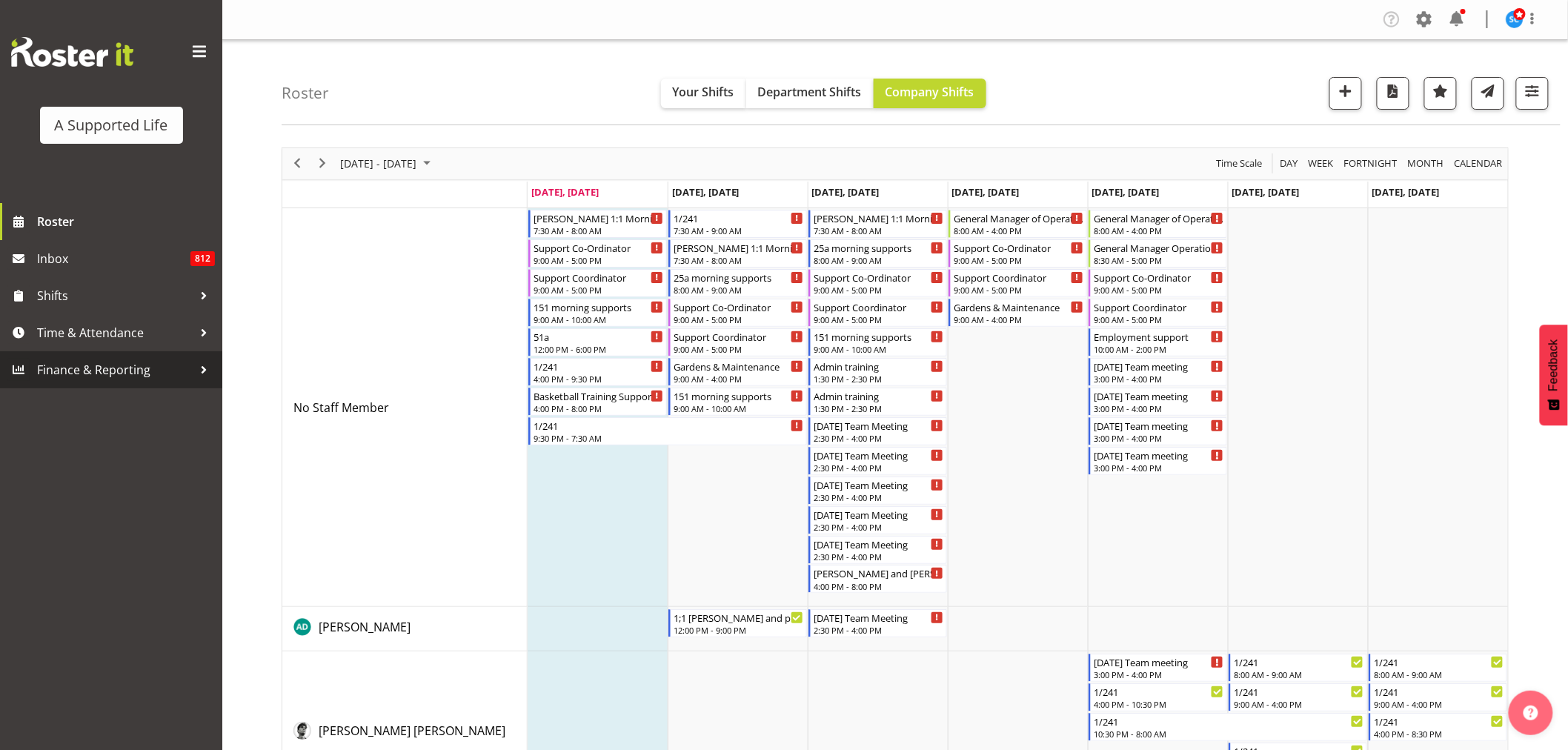
click at [94, 375] on span "Finance & Reporting" at bounding box center [114, 370] width 155 height 22
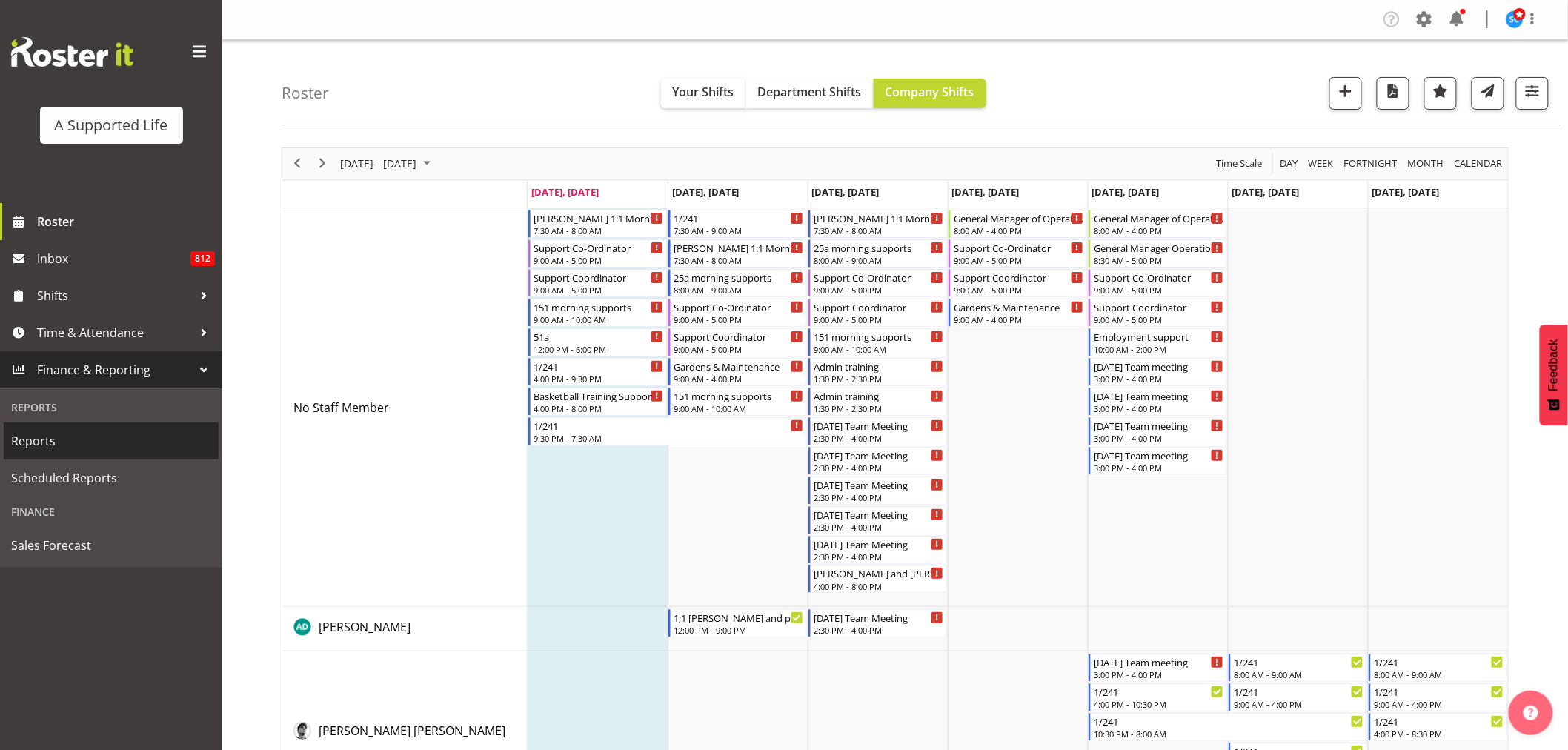
click at [70, 439] on span "Reports" at bounding box center [111, 441] width 200 height 22
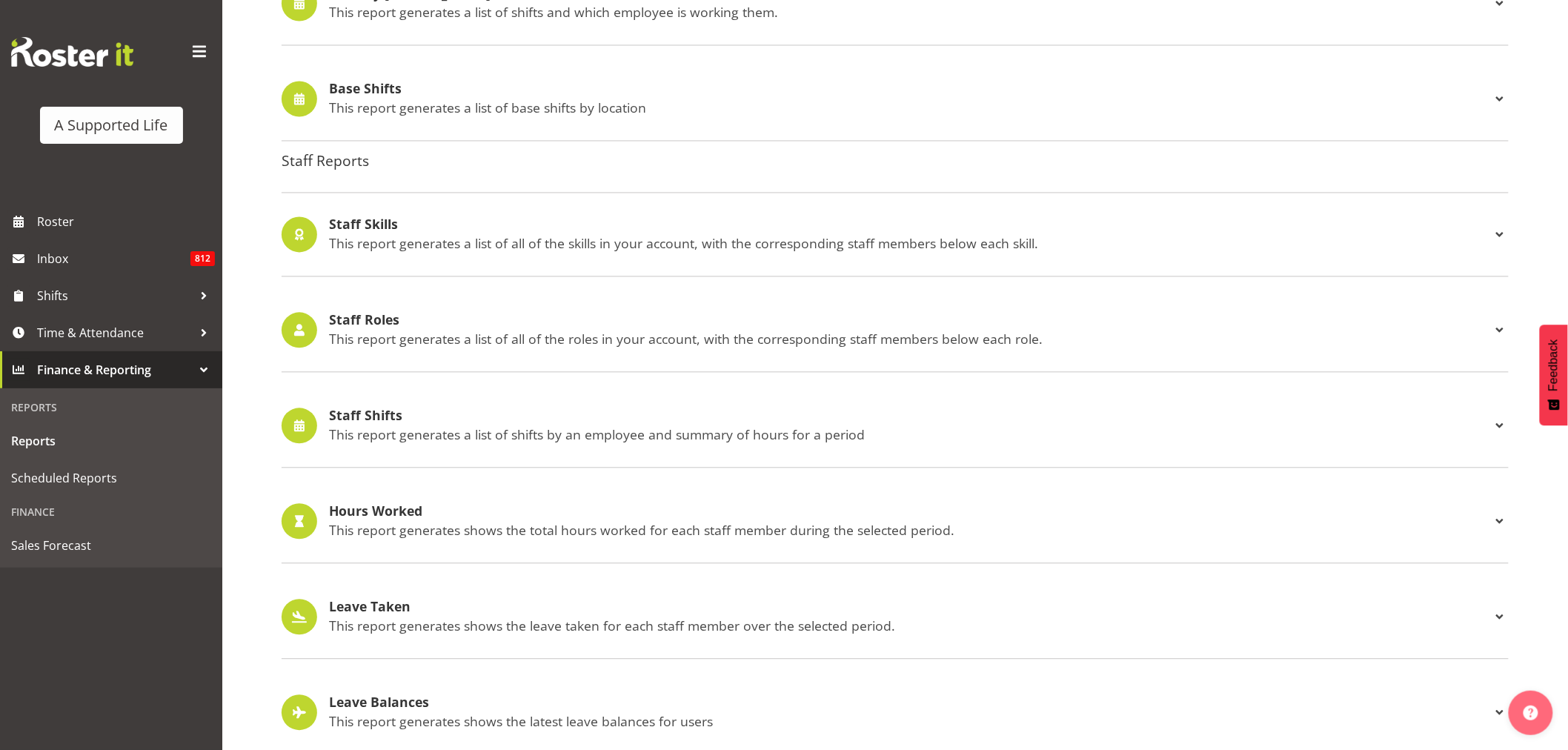
scroll to position [1210, 0]
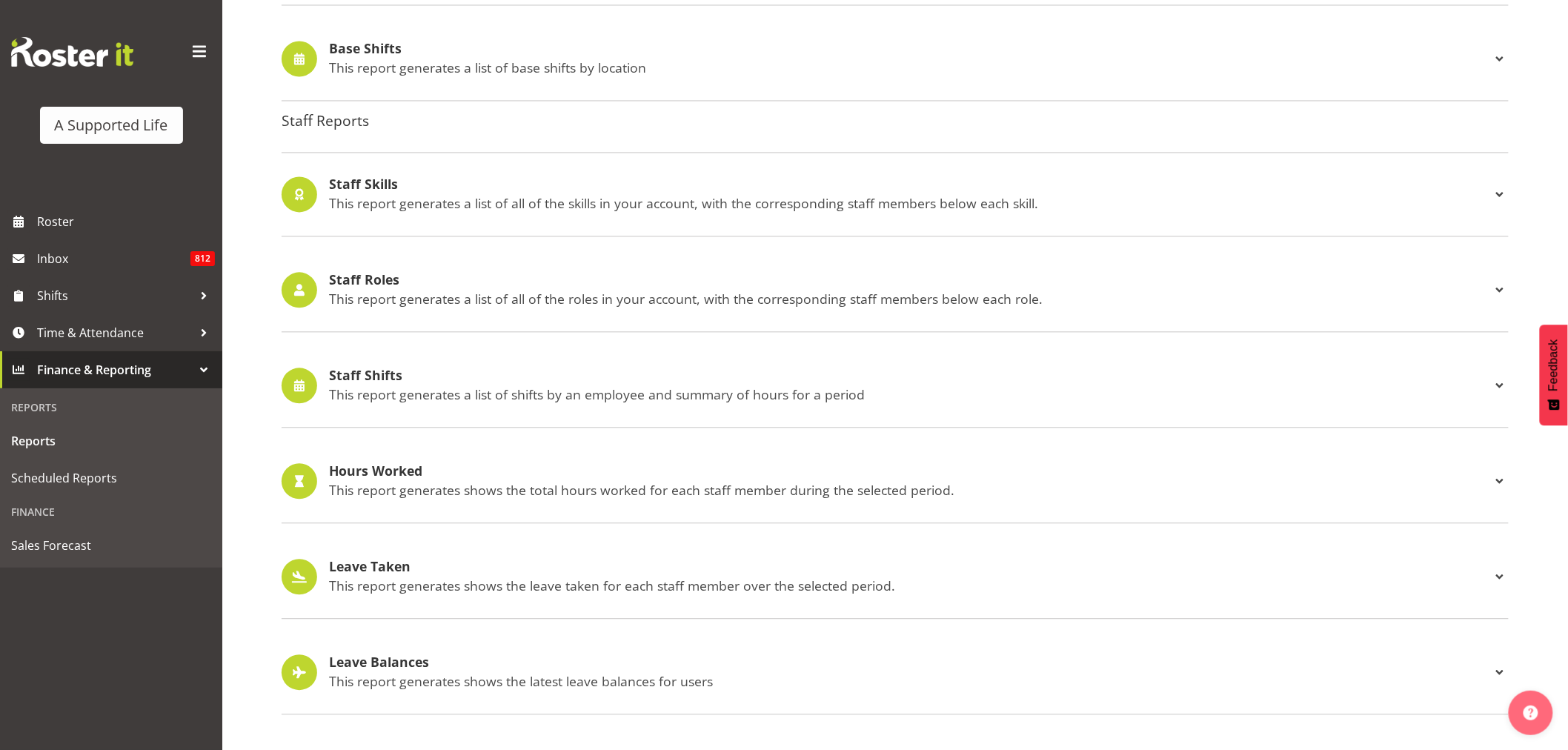
click at [424, 387] on p "This report generates a list of shifts by an employee and summary of hours for …" at bounding box center [910, 394] width 1162 height 16
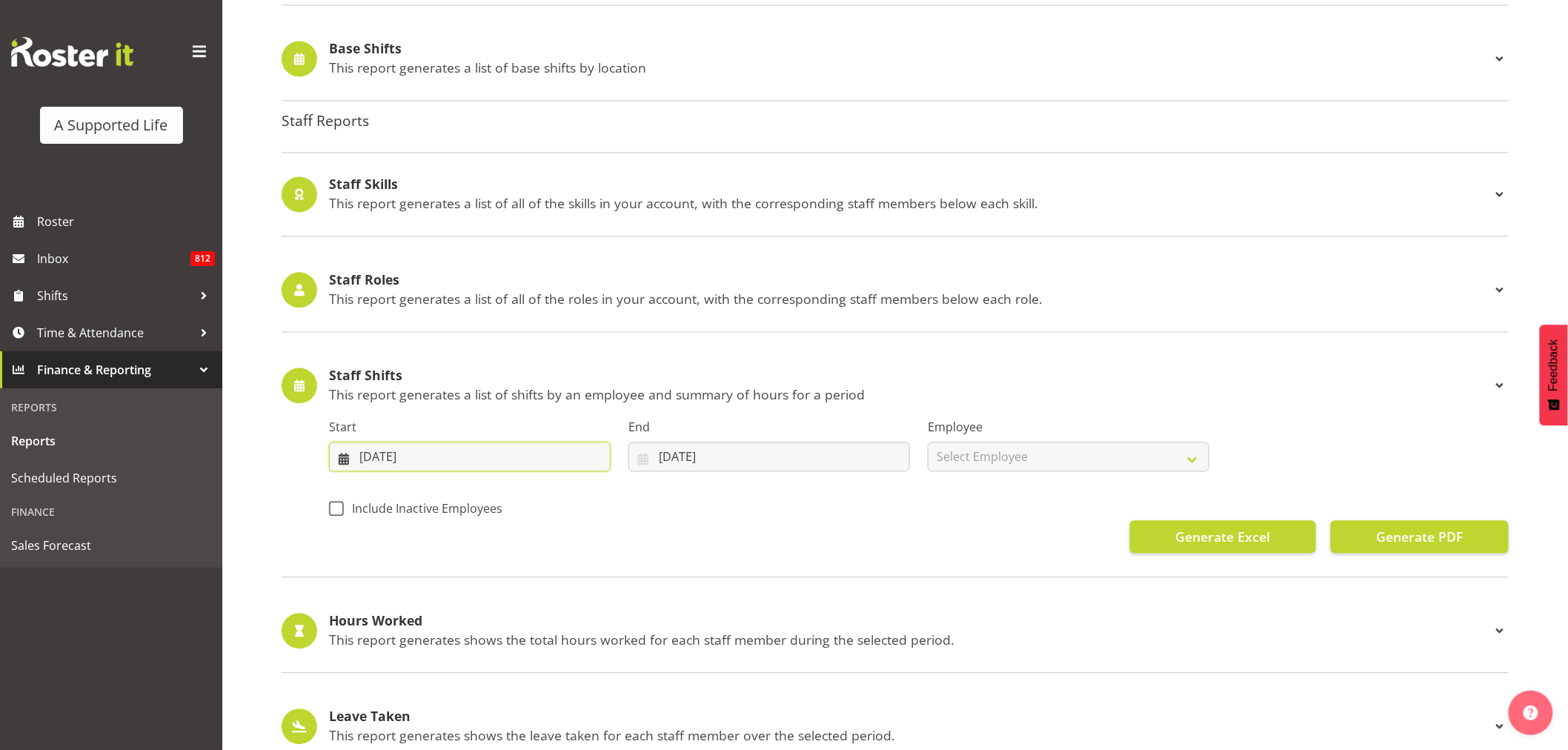
click at [548, 453] on input "04/08/2025" at bounding box center [470, 456] width 282 height 30
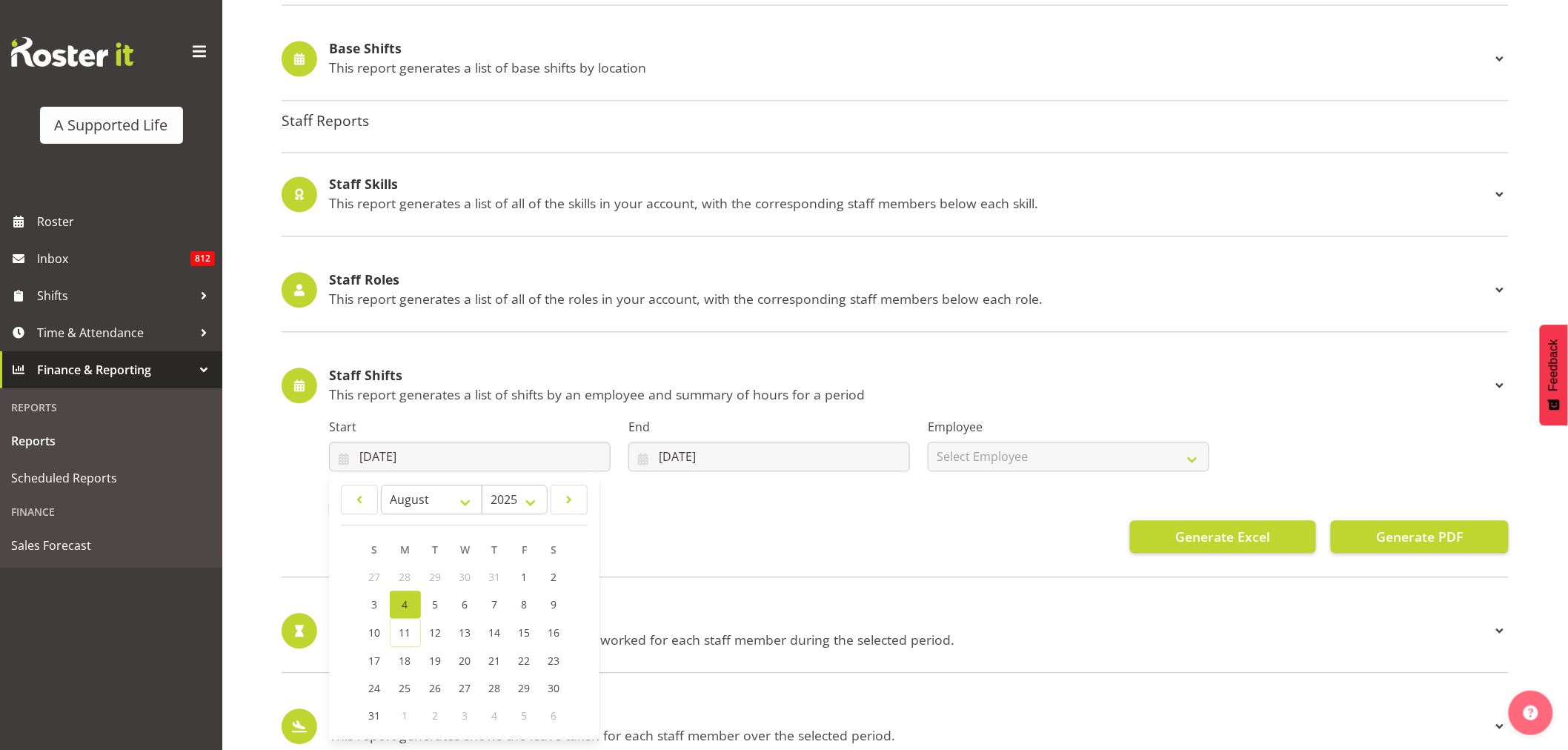
click at [406, 610] on span "4" at bounding box center [405, 604] width 6 height 14
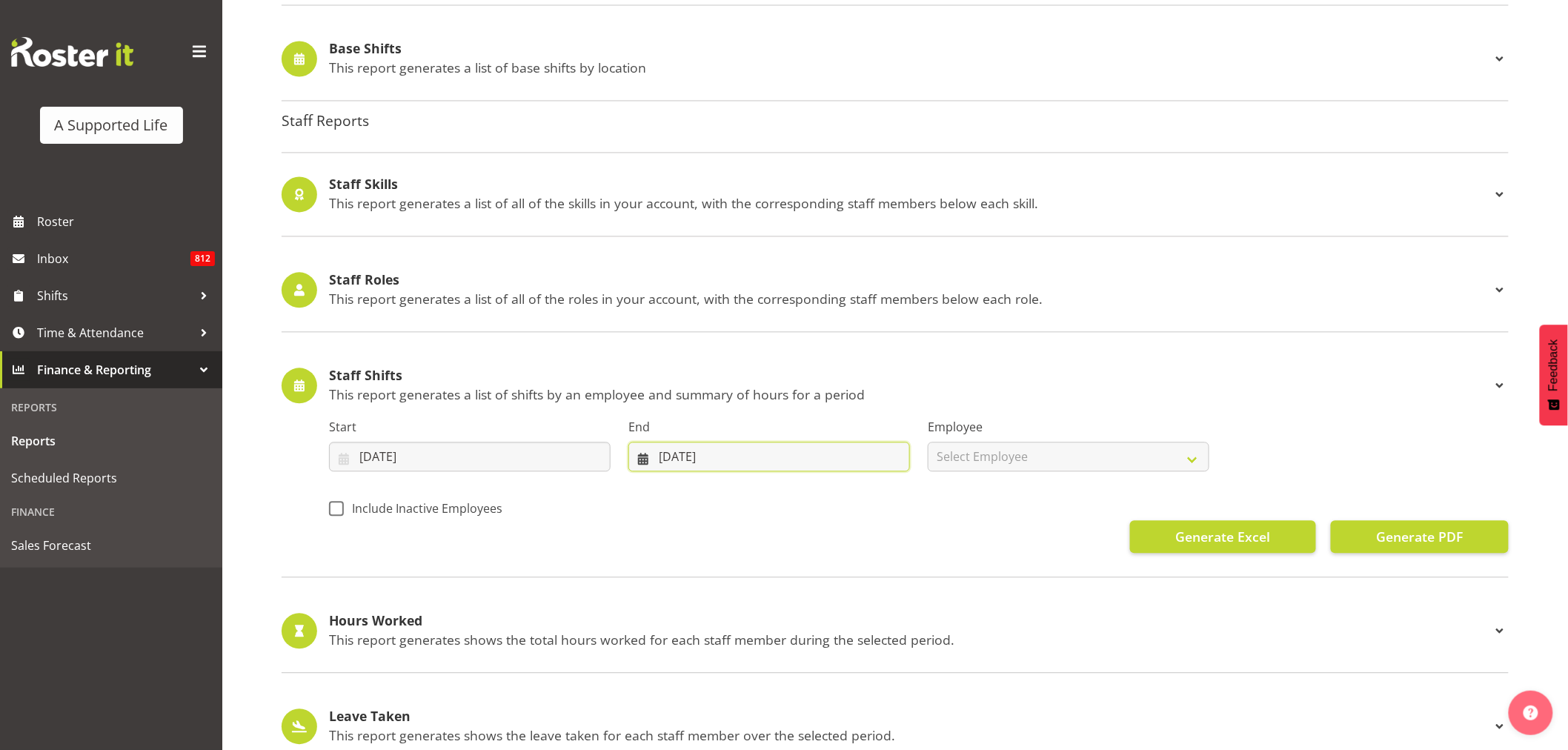
click at [725, 459] on input "11/08/2025" at bounding box center [769, 456] width 282 height 30
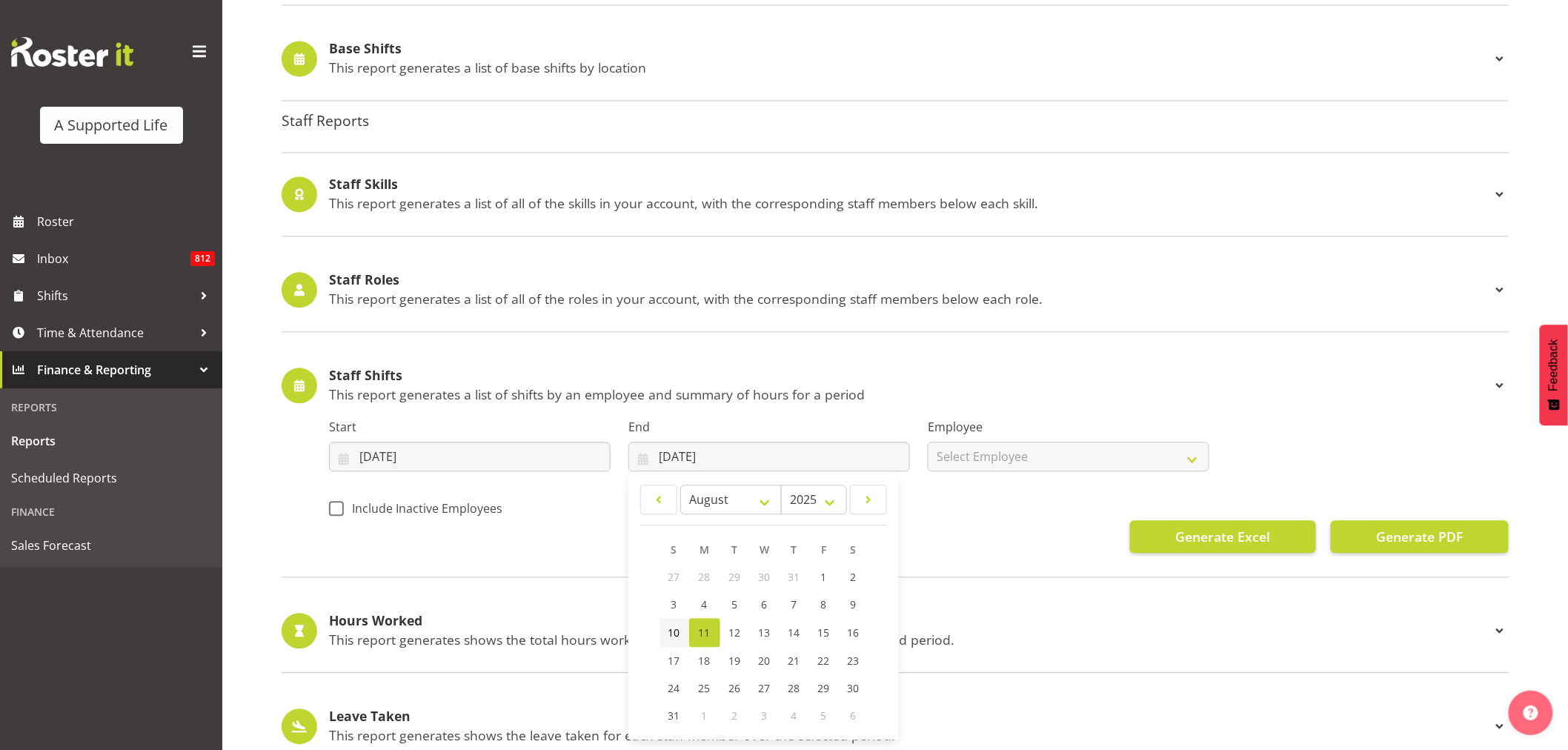
click at [674, 632] on span "10" at bounding box center [674, 633] width 12 height 14
type input "10/08/2025"
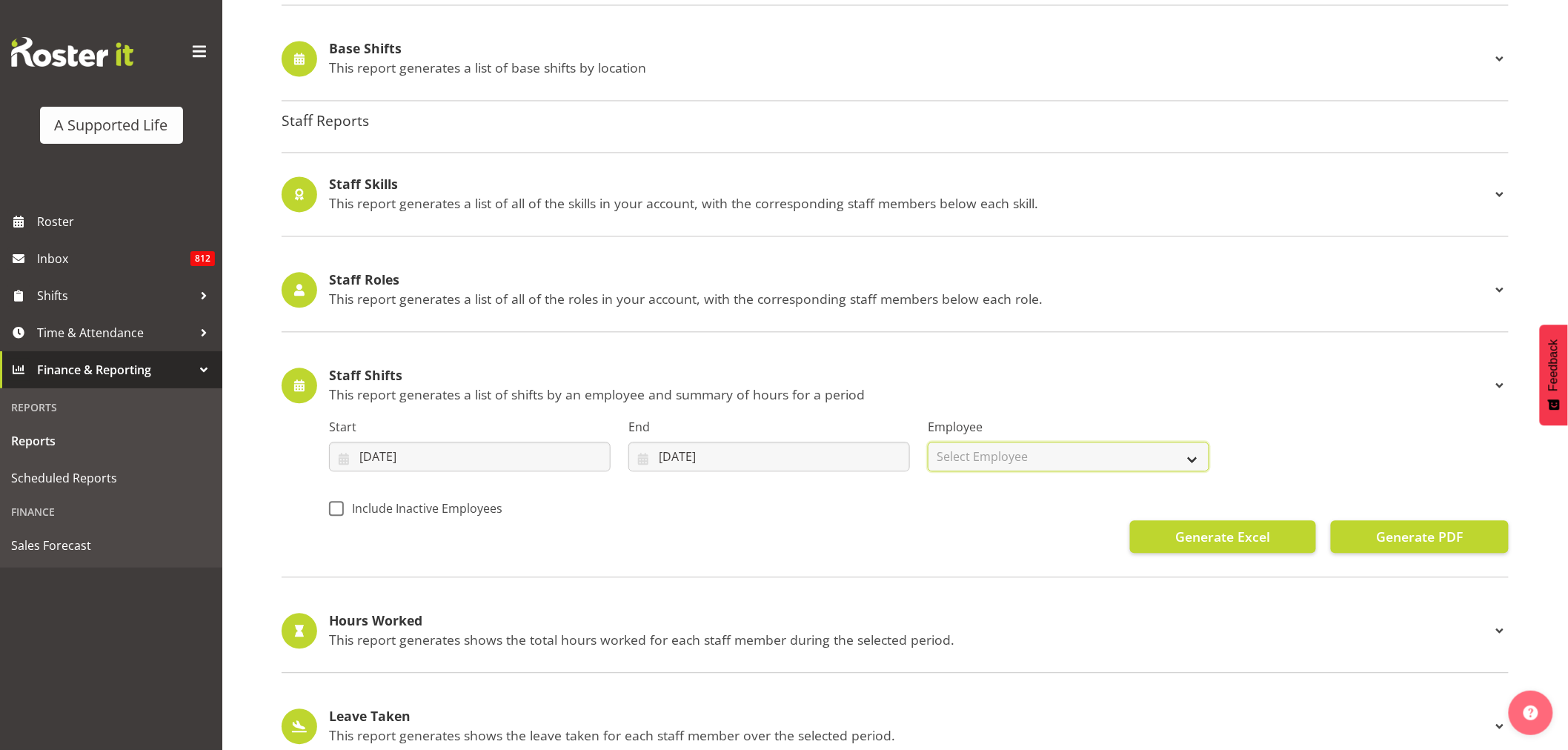
click at [1011, 459] on select "Select Employee All Employees Abbie Davies Alejandro Sada Prendes Alex Espinoza…" at bounding box center [1068, 456] width 282 height 30
click at [927, 442] on select "Select Employee All Employees Abbie Davies Alejandro Sada Prendes Alex Espinoza…" at bounding box center [1068, 456] width 282 height 30
select select
click at [1221, 536] on span "Generate Excel" at bounding box center [1222, 537] width 95 height 19
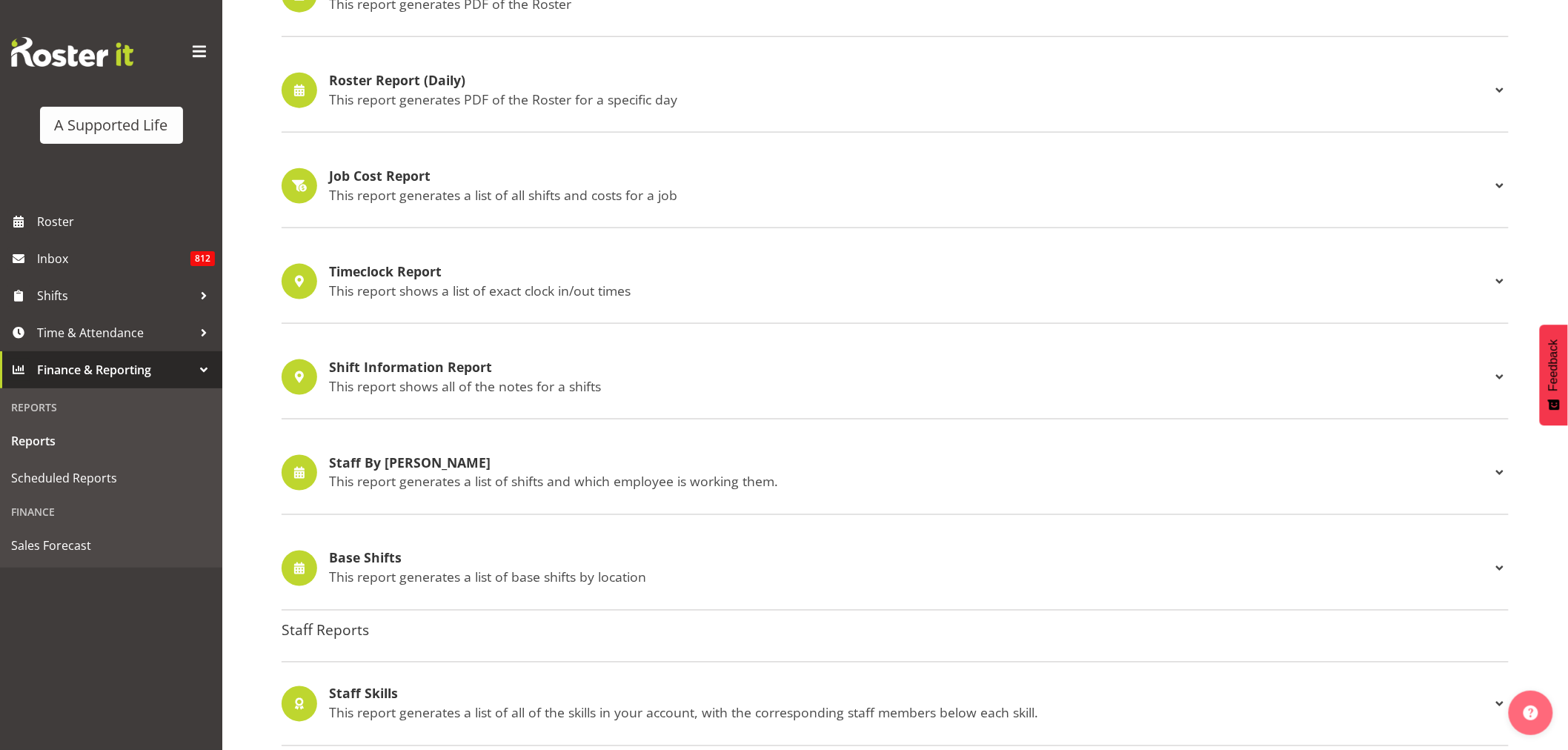
scroll to position [815, 0]
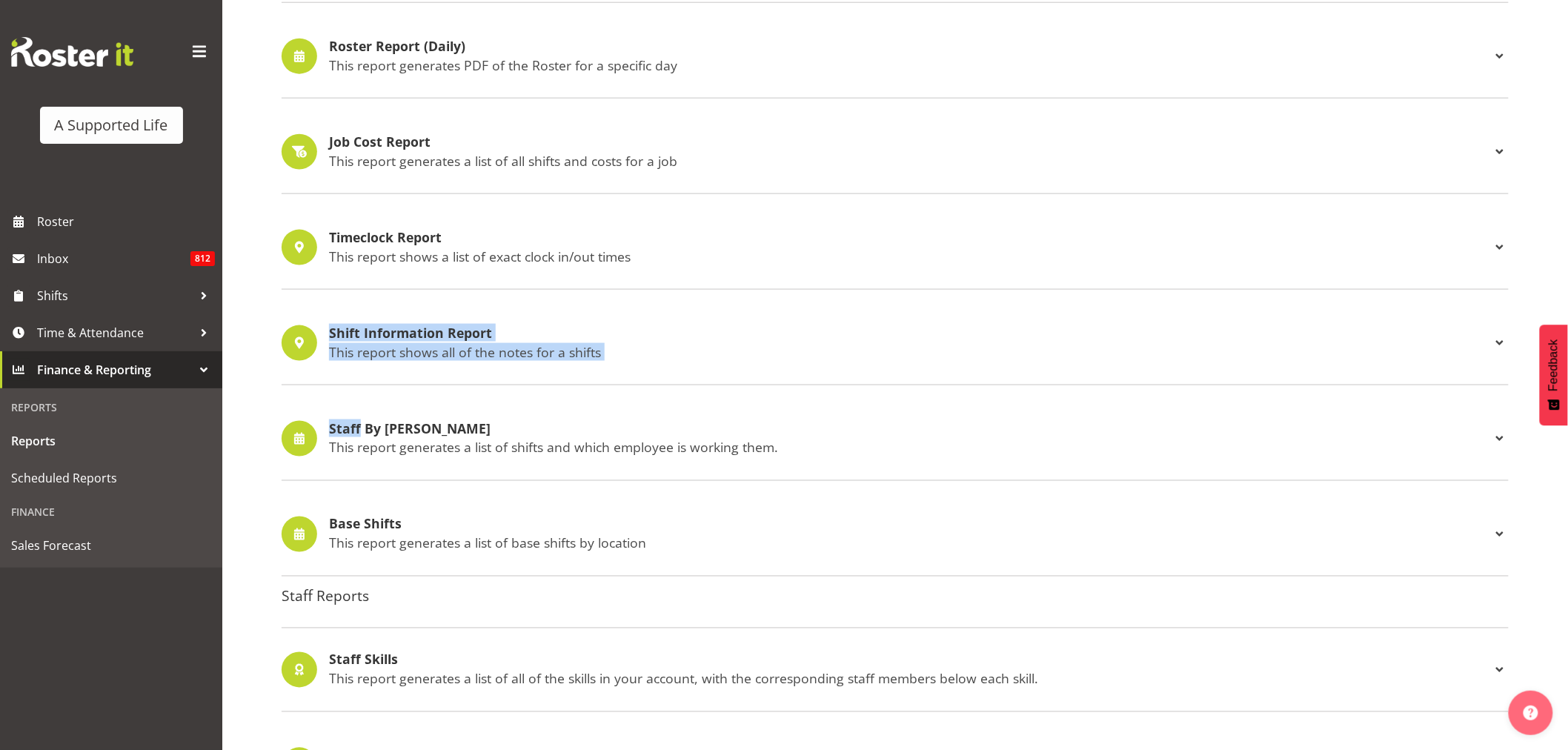
drag, startPoint x: 312, startPoint y: 314, endPoint x: 302, endPoint y: 352, distance: 39.3
click at [302, 352] on div "Unfilled Shifts This report generates a list of all shifts with open positions.…" at bounding box center [895, 8] width 1227 height 1137
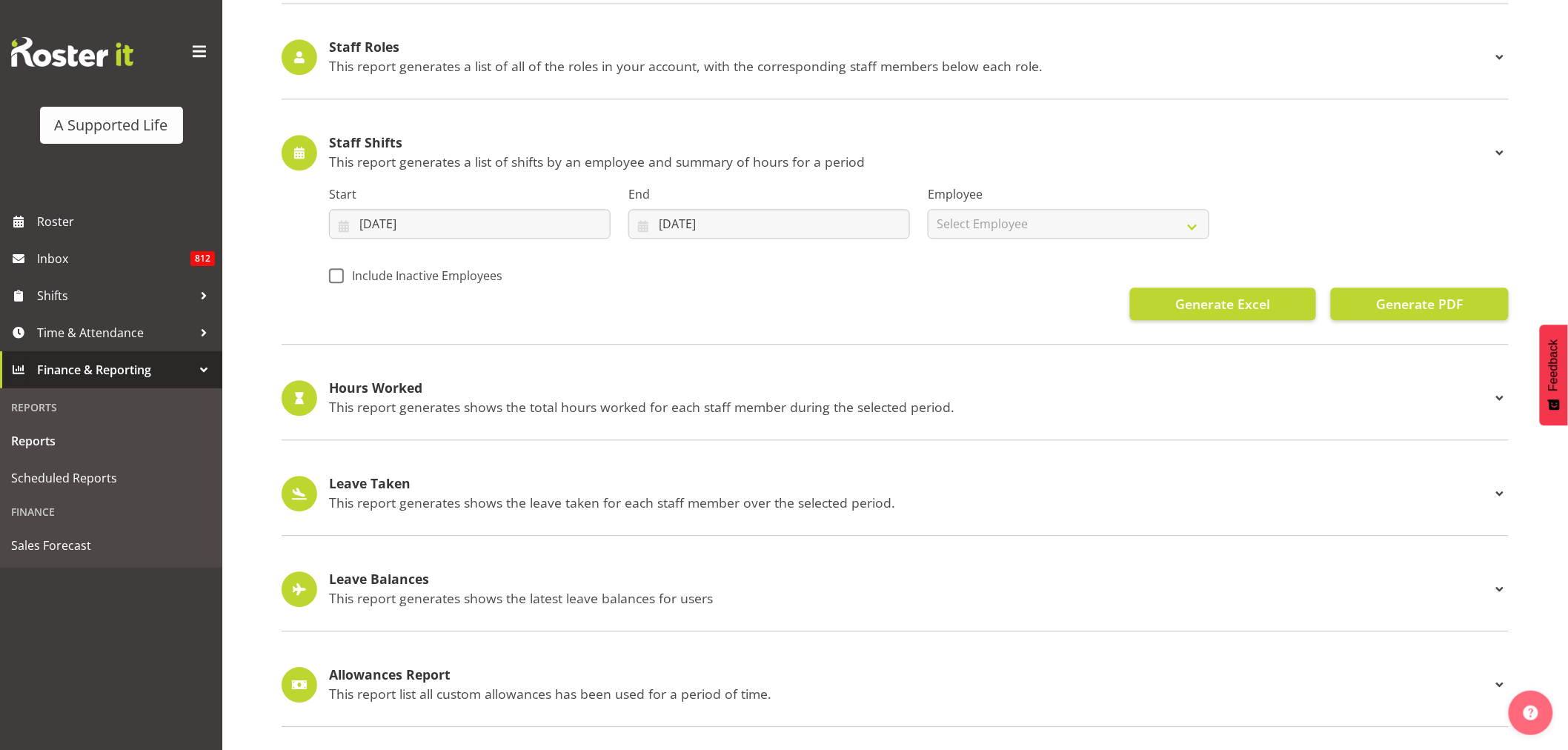
scroll to position [1456, 0]
click at [551, 494] on p "This report generates shows the leave taken for each staff member over the sele…" at bounding box center [910, 502] width 1162 height 16
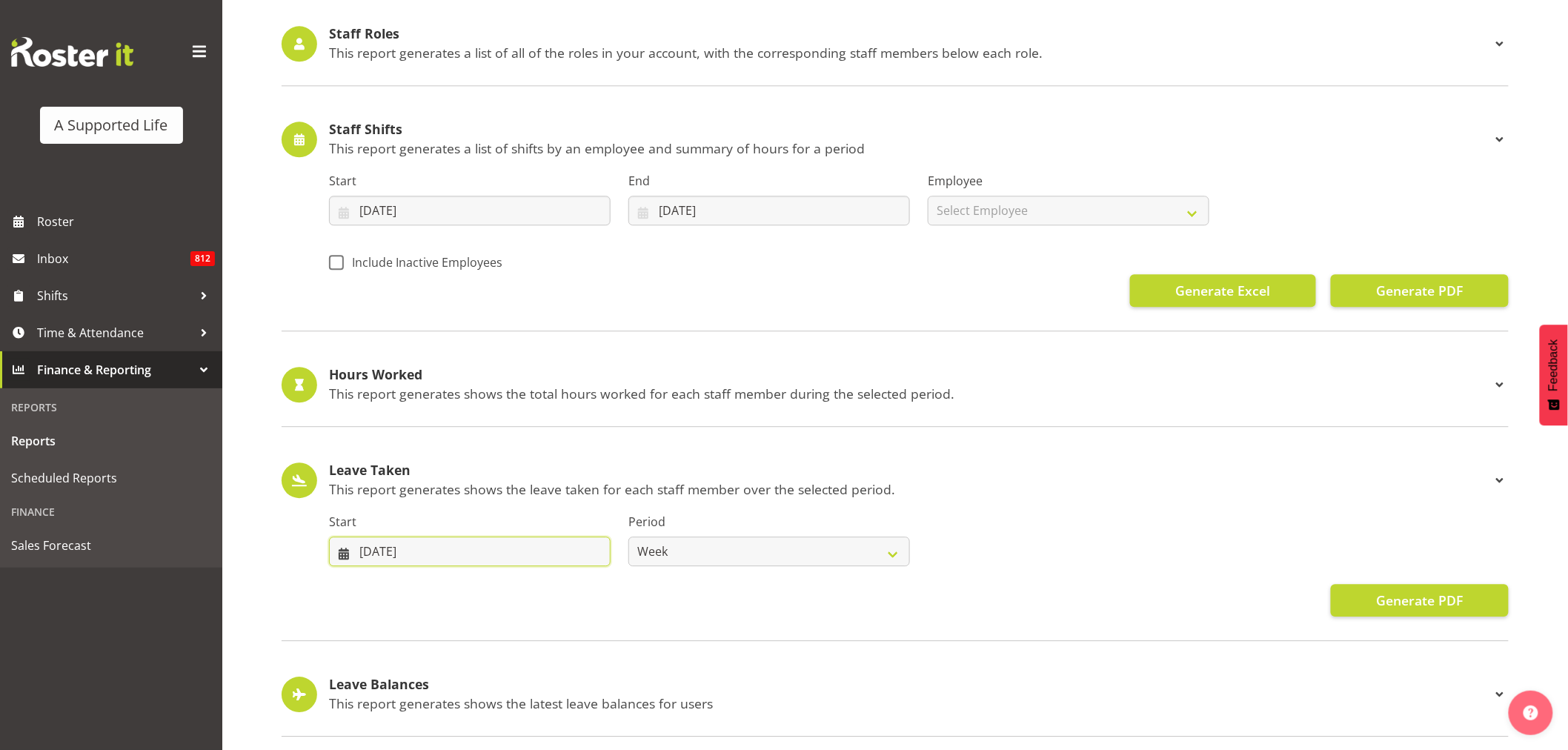
click at [438, 560] on input "11/05/2025" at bounding box center [470, 552] width 282 height 30
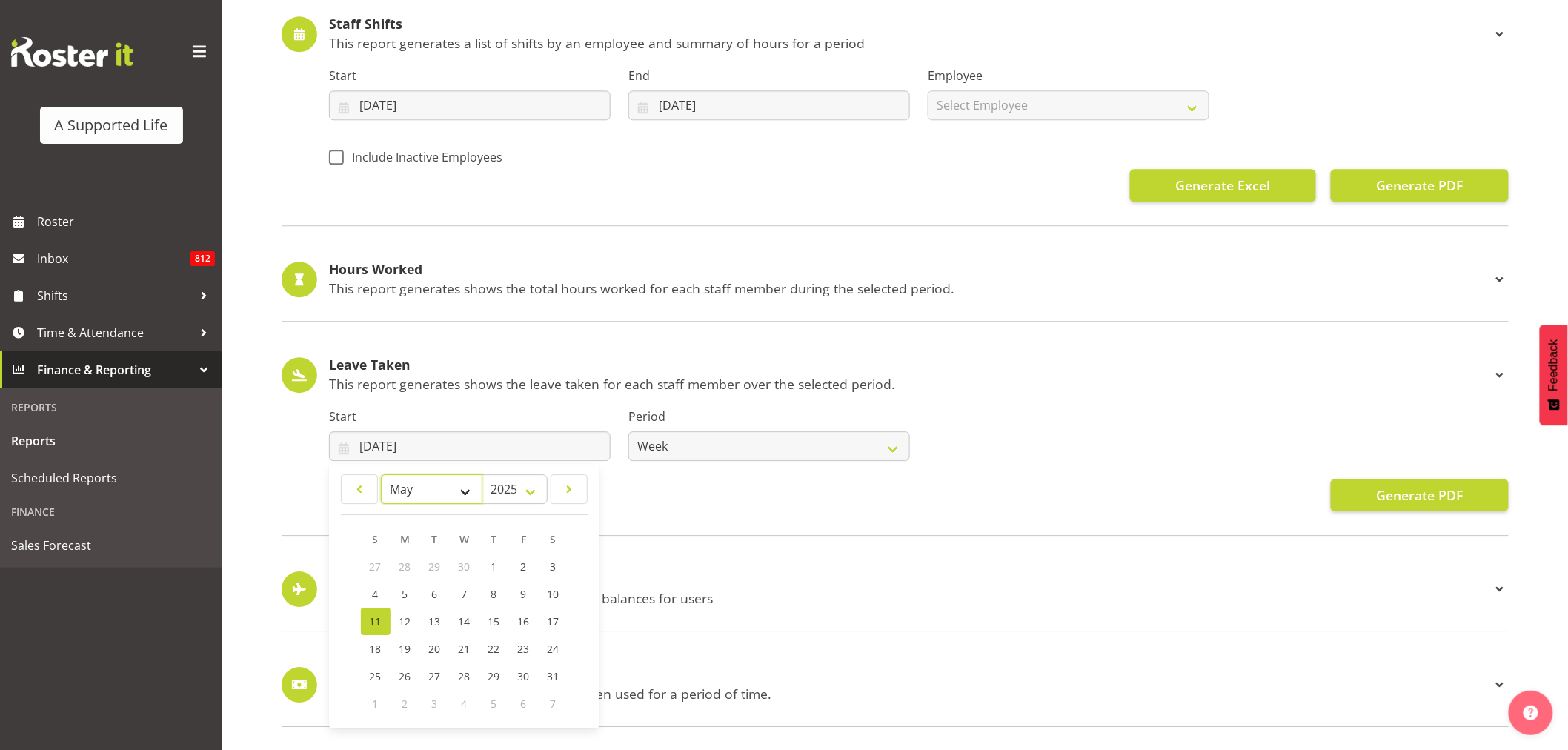
click at [470, 475] on select "January February March April May June July August September October November De…" at bounding box center [432, 489] width 102 height 30
select select "7"
click at [381, 474] on select "January February March April May June July August September October November De…" at bounding box center [432, 489] width 102 height 30
click at [678, 431] on select "Week Fortnight Month" at bounding box center [769, 446] width 282 height 30
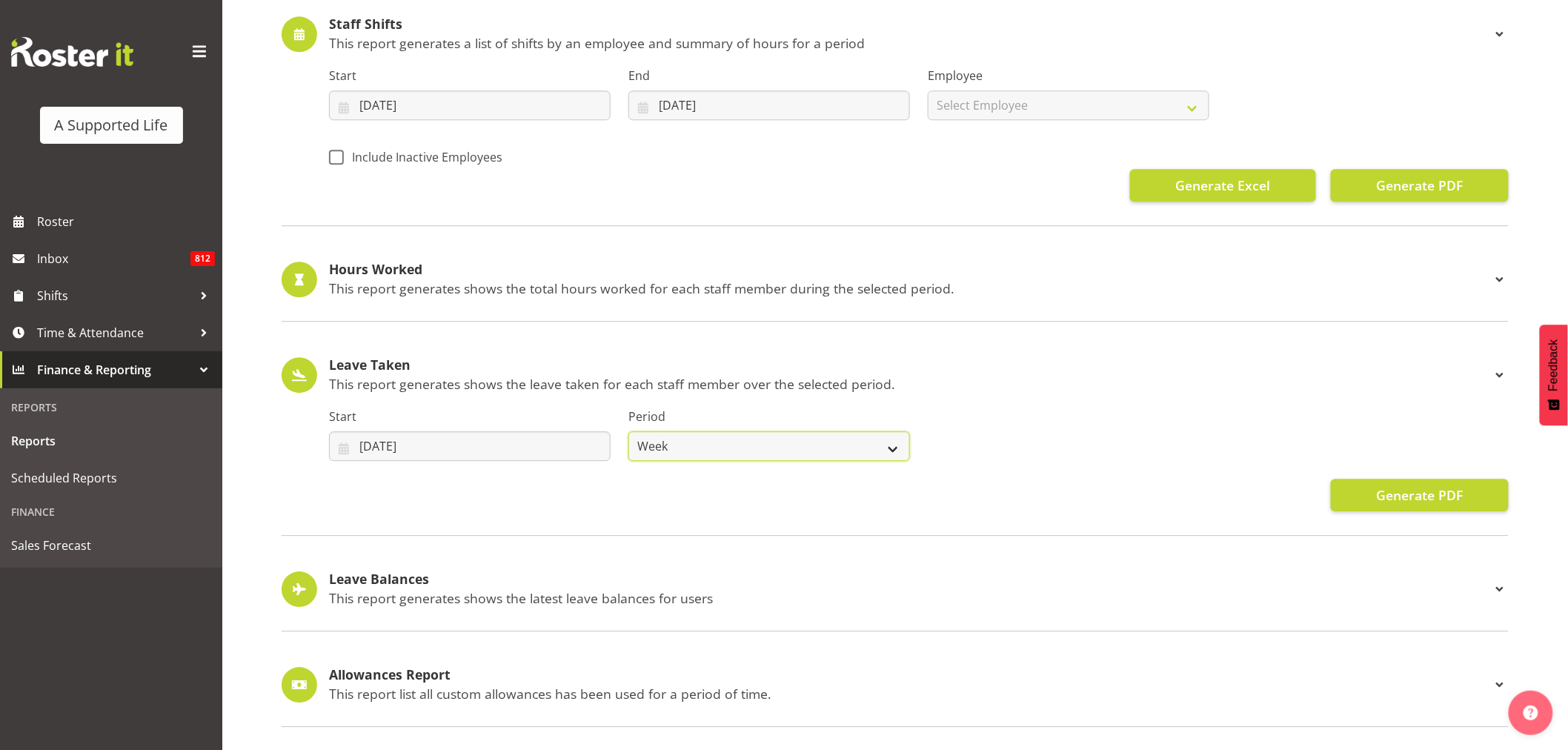
select select "fortnight"
click at [629, 431] on select "Week Fortnight Month" at bounding box center [769, 446] width 282 height 30
click at [463, 435] on input "11/05/2025" at bounding box center [470, 446] width 282 height 30
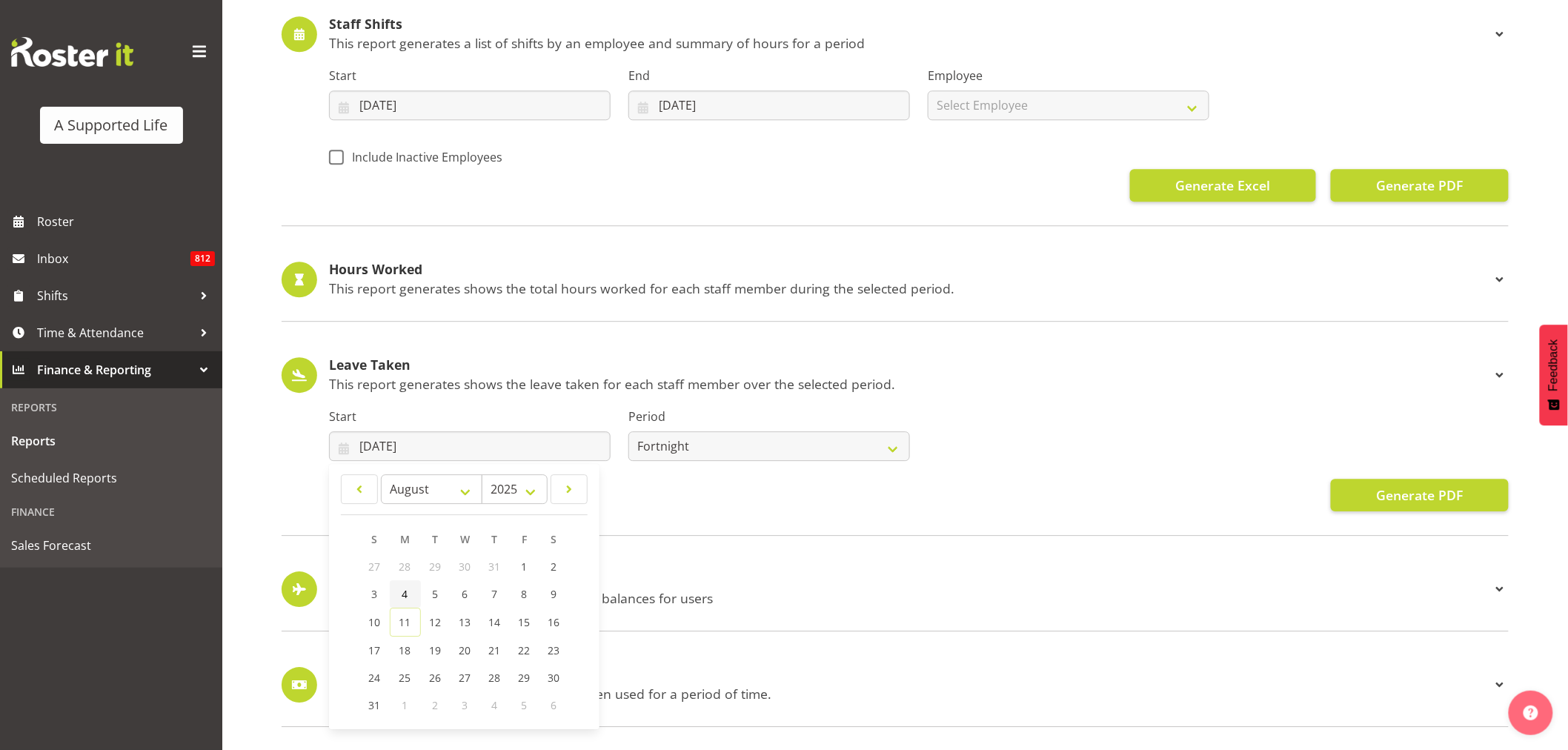
click at [402, 587] on span "4" at bounding box center [405, 594] width 6 height 14
type input "04/08/2025"
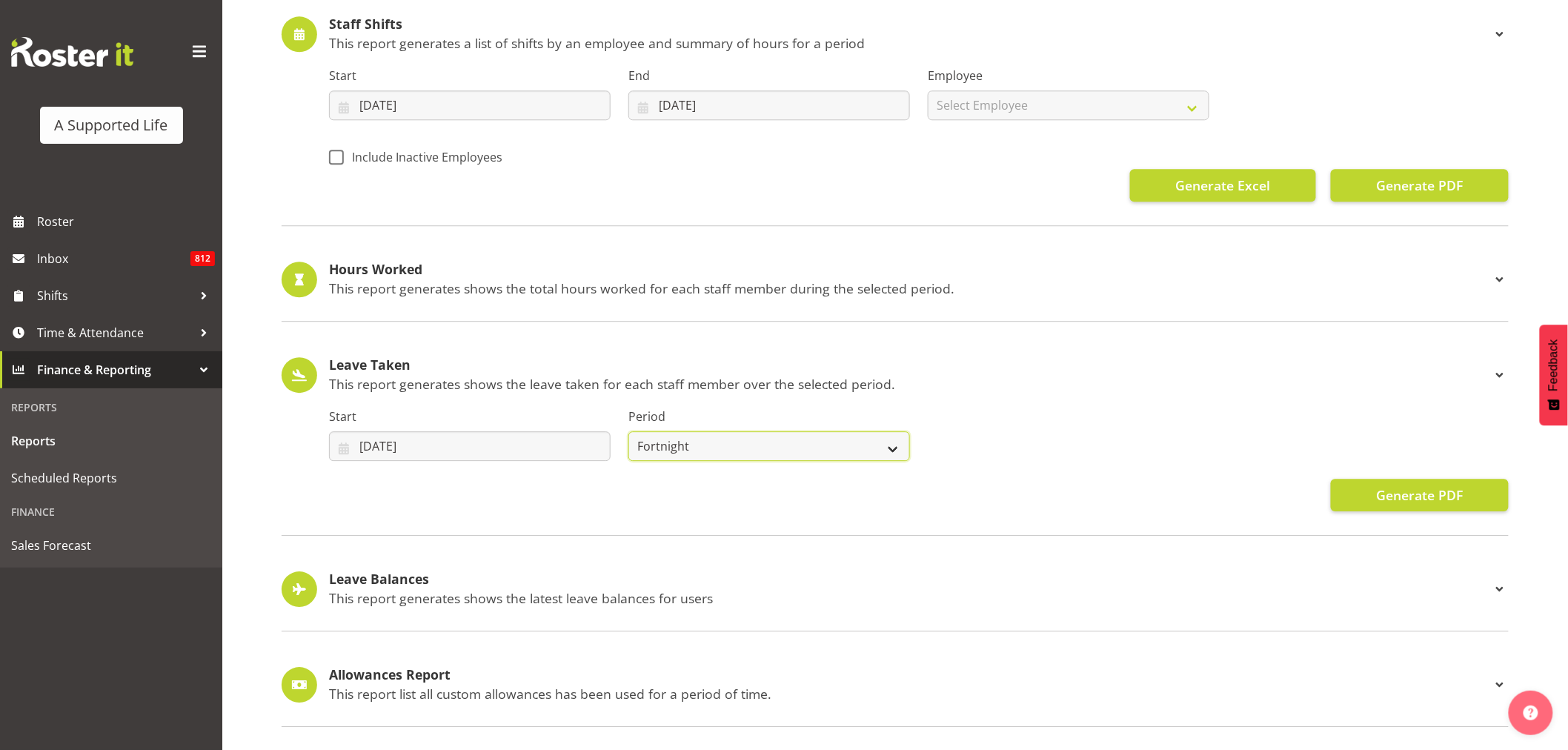
click at [723, 431] on select "Week Fortnight Month" at bounding box center [769, 446] width 282 height 30
select select "week"
click at [629, 431] on select "Week Fortnight Month" at bounding box center [769, 446] width 282 height 30
click at [1449, 485] on span "Generate PDF" at bounding box center [1419, 495] width 87 height 19
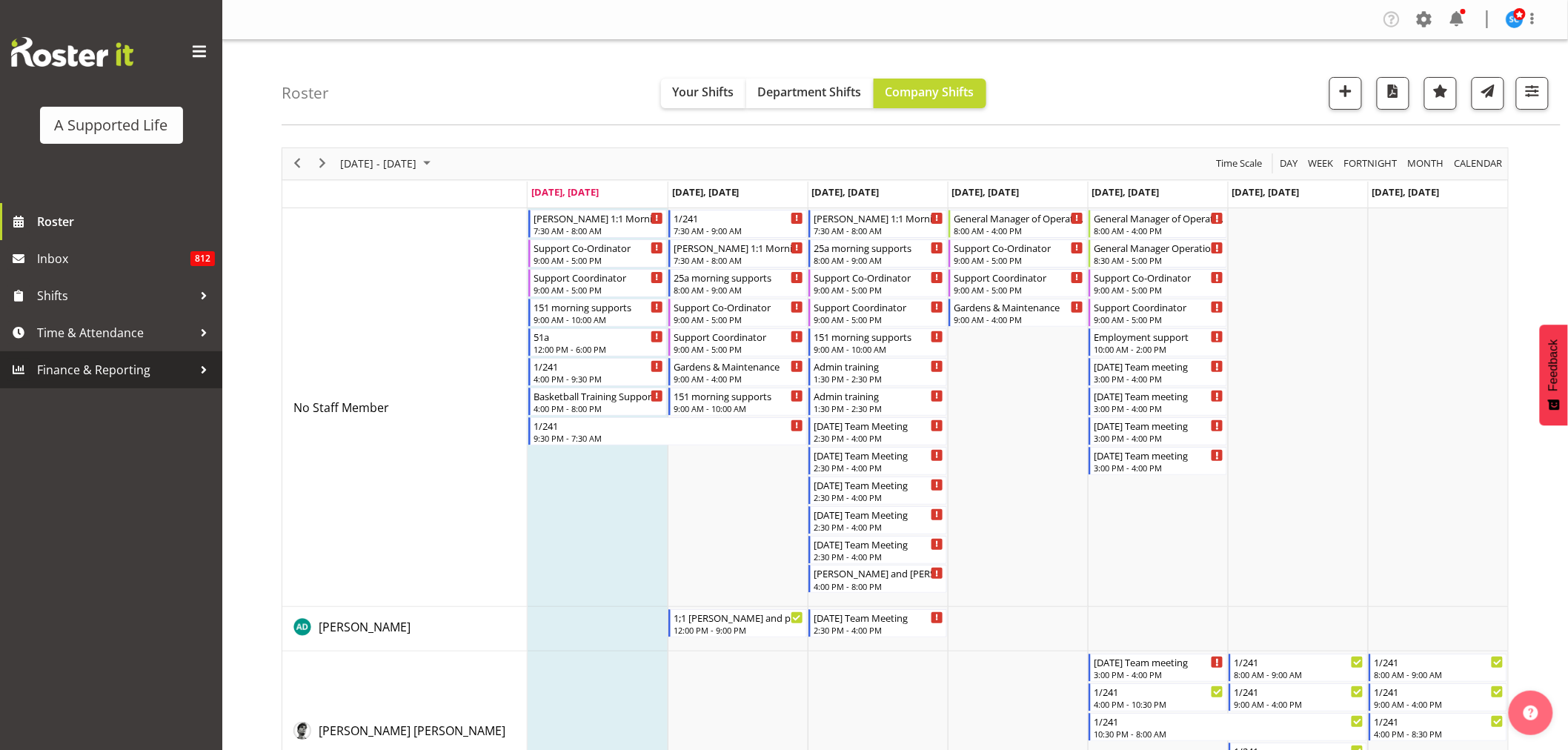
click at [101, 369] on span "Finance & Reporting" at bounding box center [114, 370] width 155 height 22
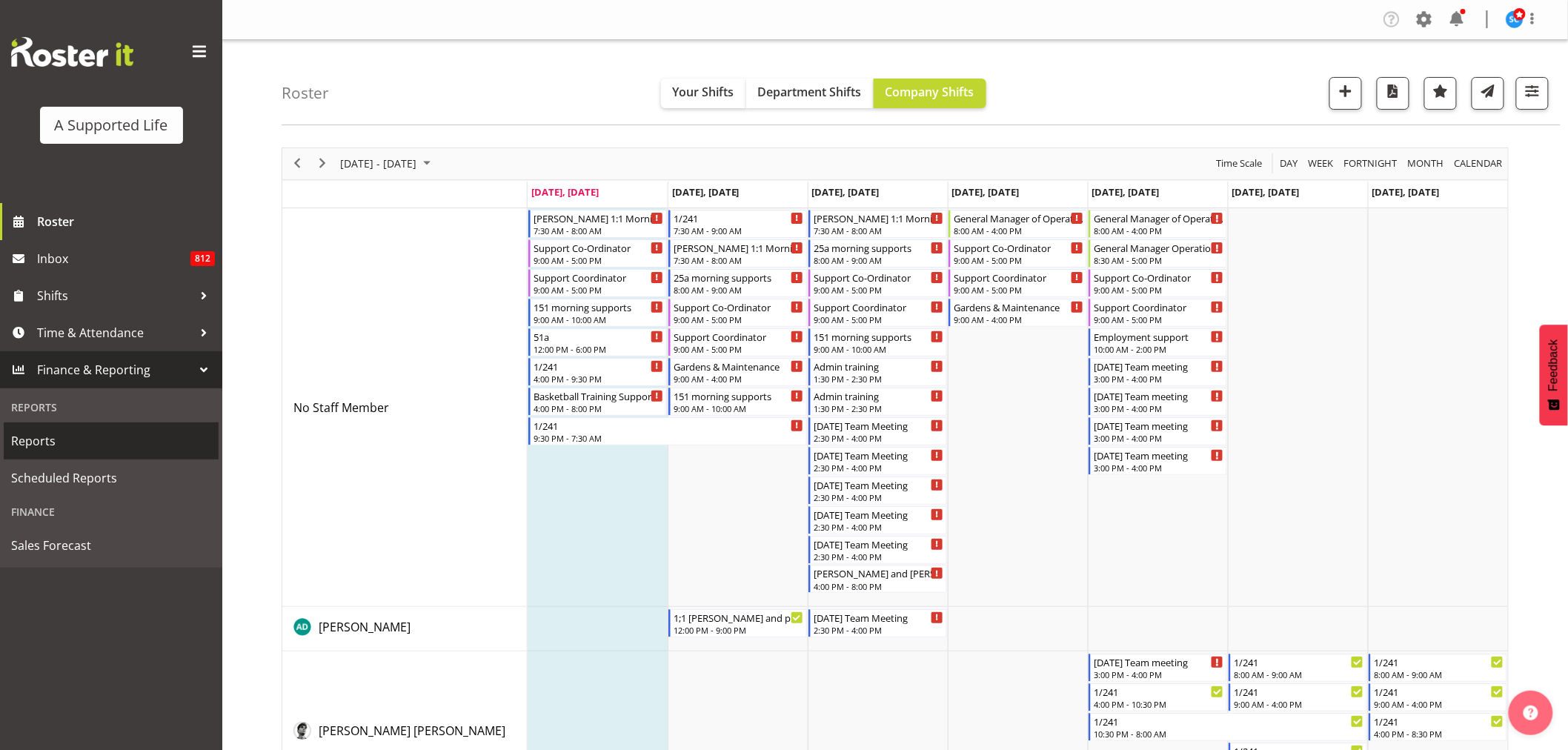
click at [50, 439] on span "Reports" at bounding box center [111, 441] width 200 height 22
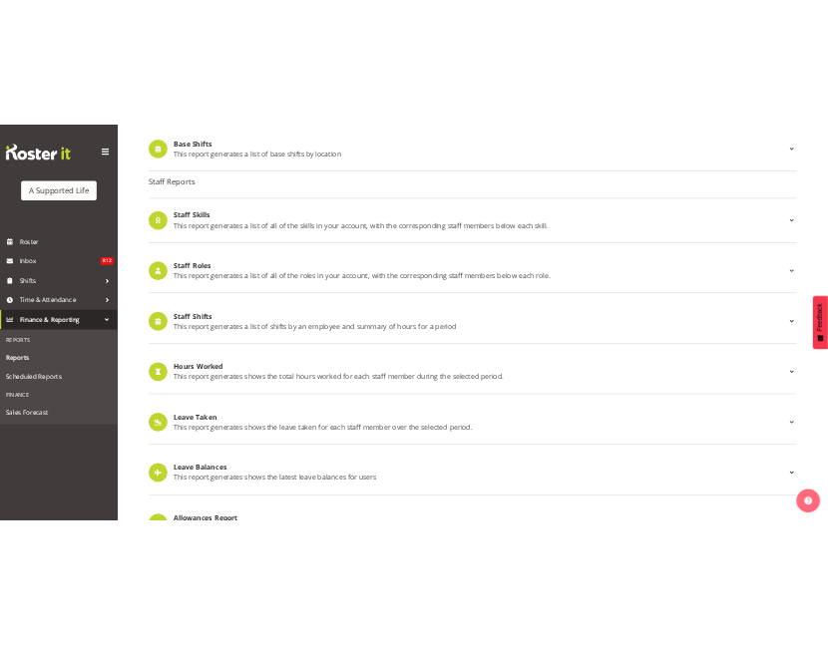
scroll to position [1648, 0]
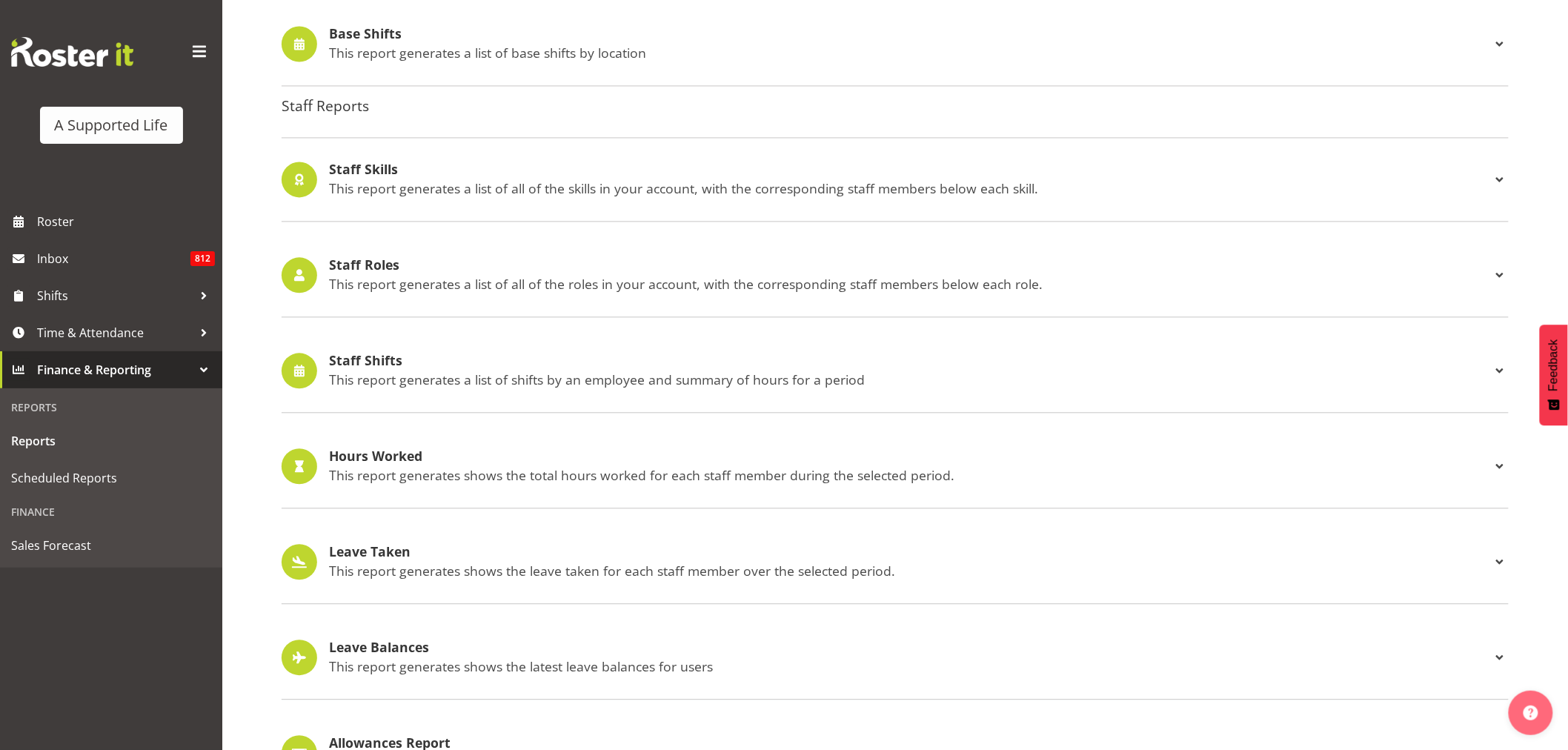
click at [485, 382] on p "This report generates a list of shifts by an employee and summary of hours for …" at bounding box center [910, 380] width 1162 height 16
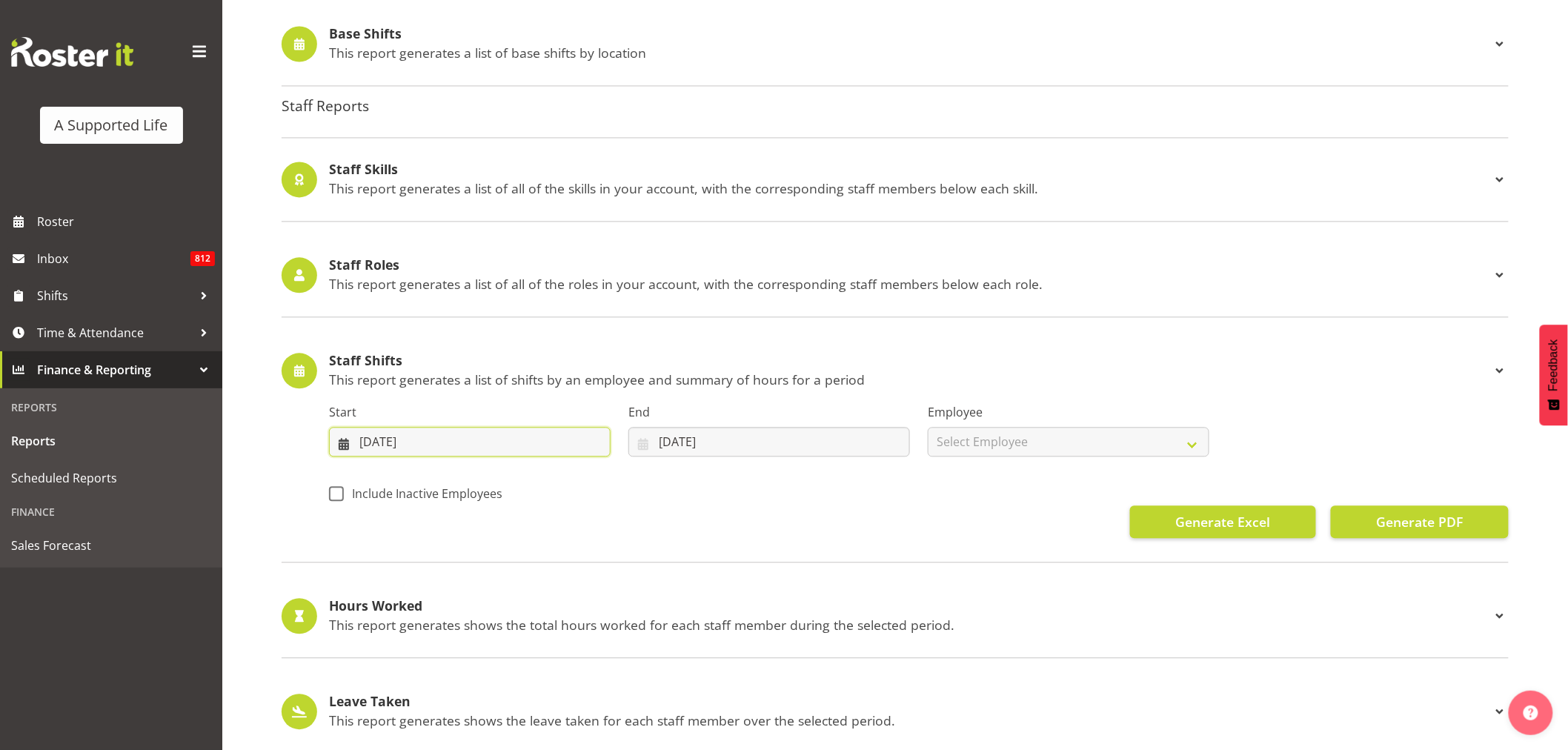
click at [474, 439] on input "04/08/2025" at bounding box center [470, 442] width 282 height 30
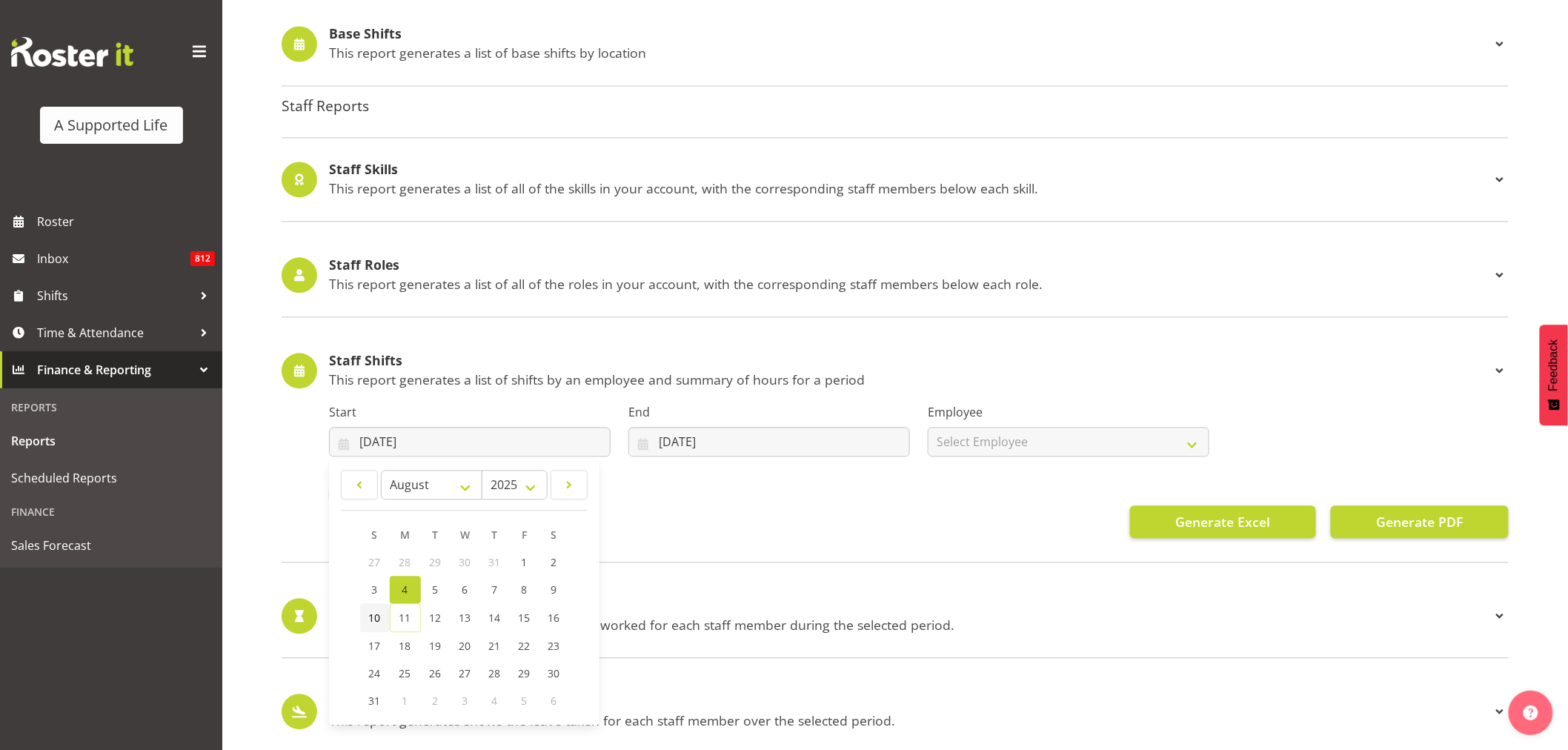
click at [372, 617] on span "10" at bounding box center [375, 618] width 12 height 14
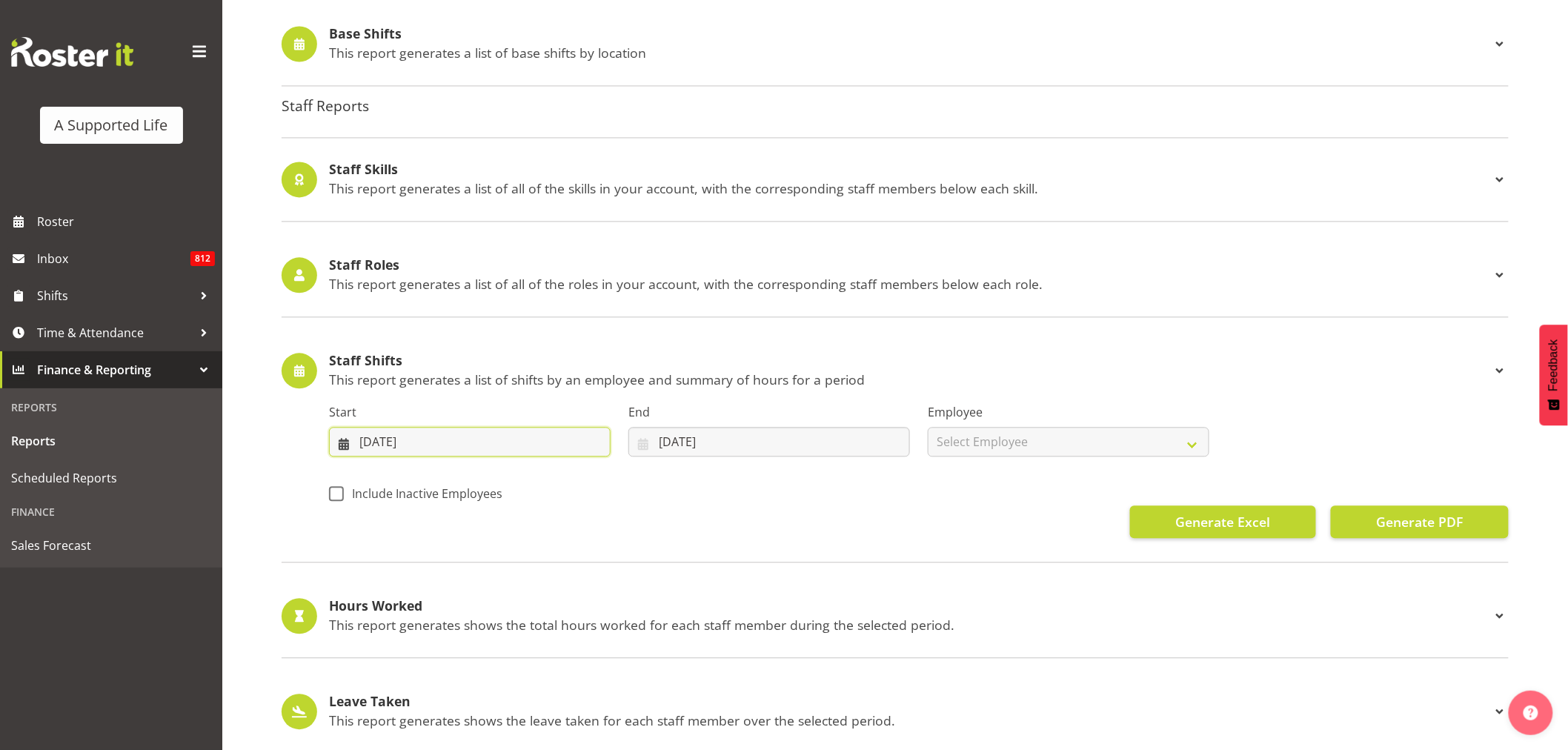
click at [452, 436] on input "10/08/2025" at bounding box center [470, 442] width 282 height 30
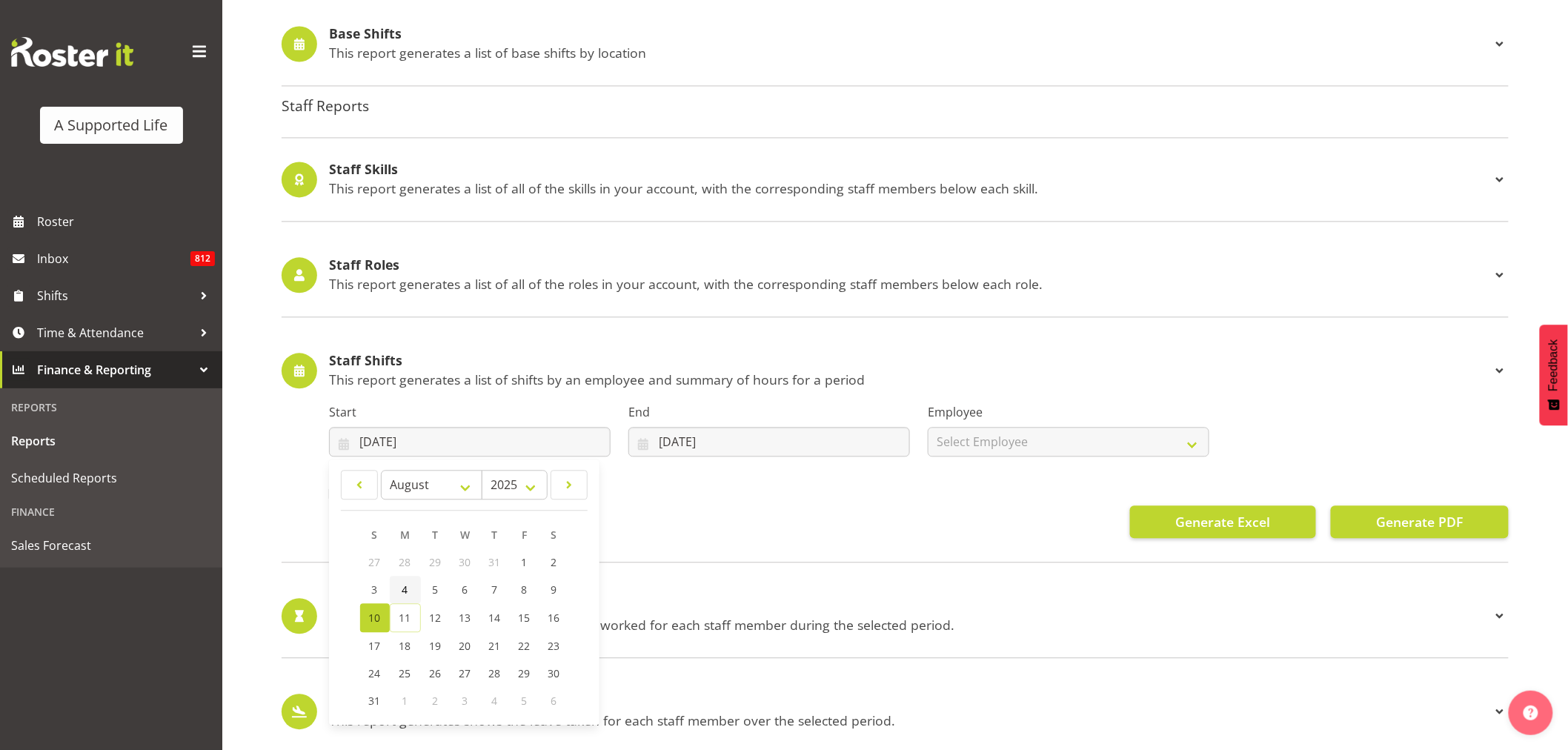
click at [408, 592] on link "4" at bounding box center [405, 589] width 31 height 28
type input "04/08/2025"
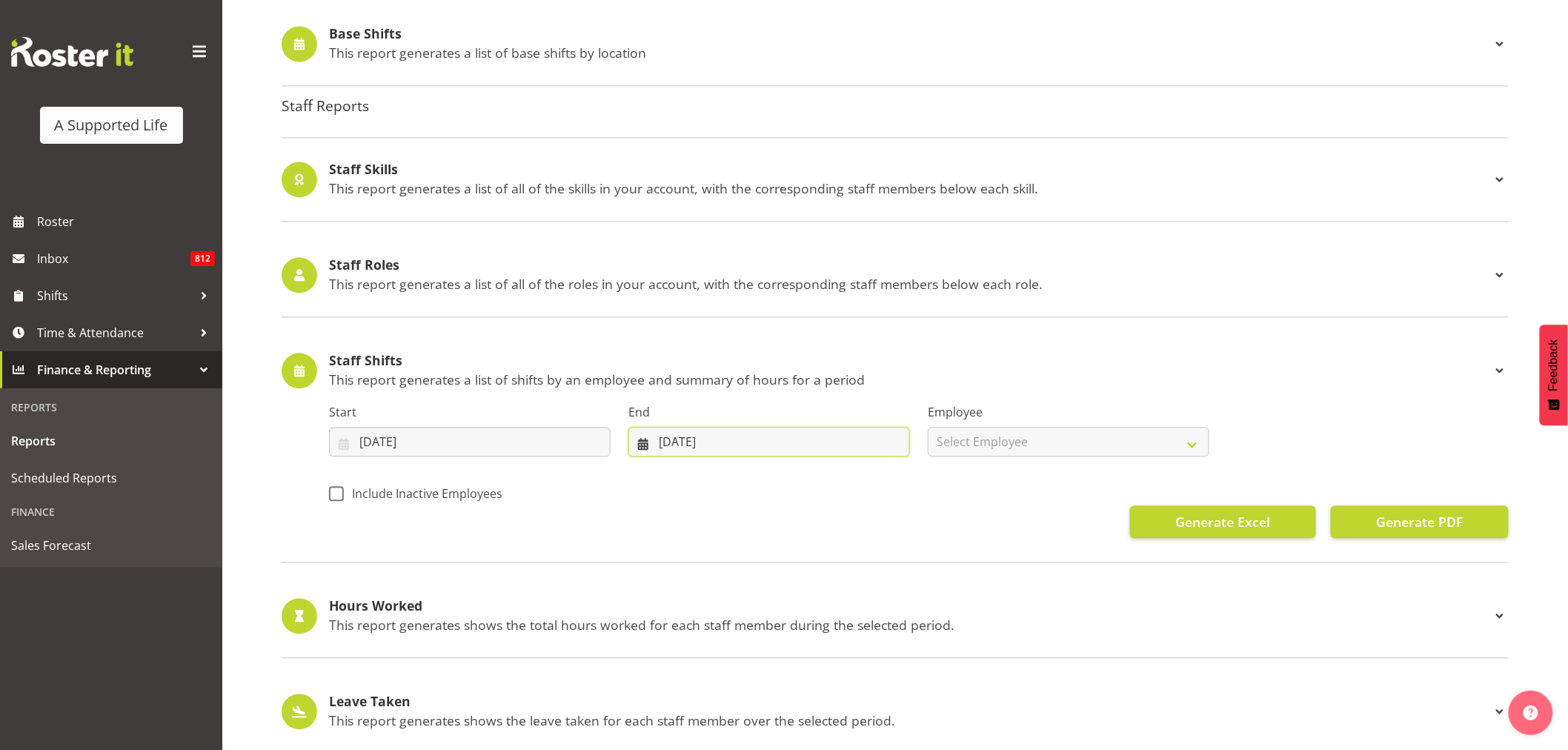
click at [720, 452] on input "11/08/2025" at bounding box center [769, 442] width 282 height 30
click at [675, 618] on span "10" at bounding box center [674, 618] width 12 height 14
type input "10/08/2025"
click at [1026, 442] on select "Select Employee All Employees Abbie Davies Alejandro Sada Prendes Alex Espinoza…" at bounding box center [1068, 442] width 282 height 30
click at [927, 427] on select "Select Employee All Employees Abbie Davies Alejandro Sada Prendes Alex Espinoza…" at bounding box center [1068, 442] width 282 height 30
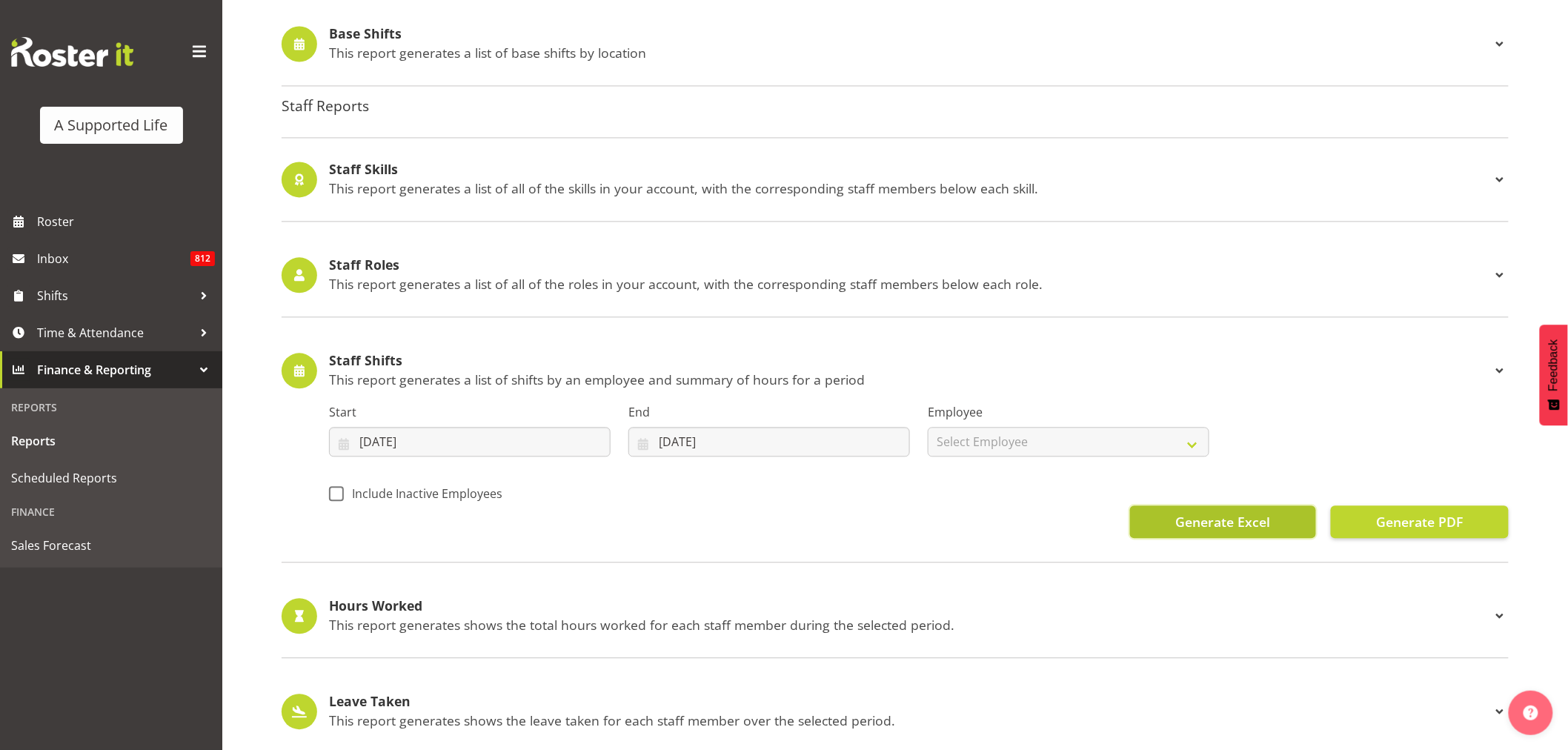
select select
click at [1213, 520] on span "Generate Excel" at bounding box center [1222, 522] width 95 height 19
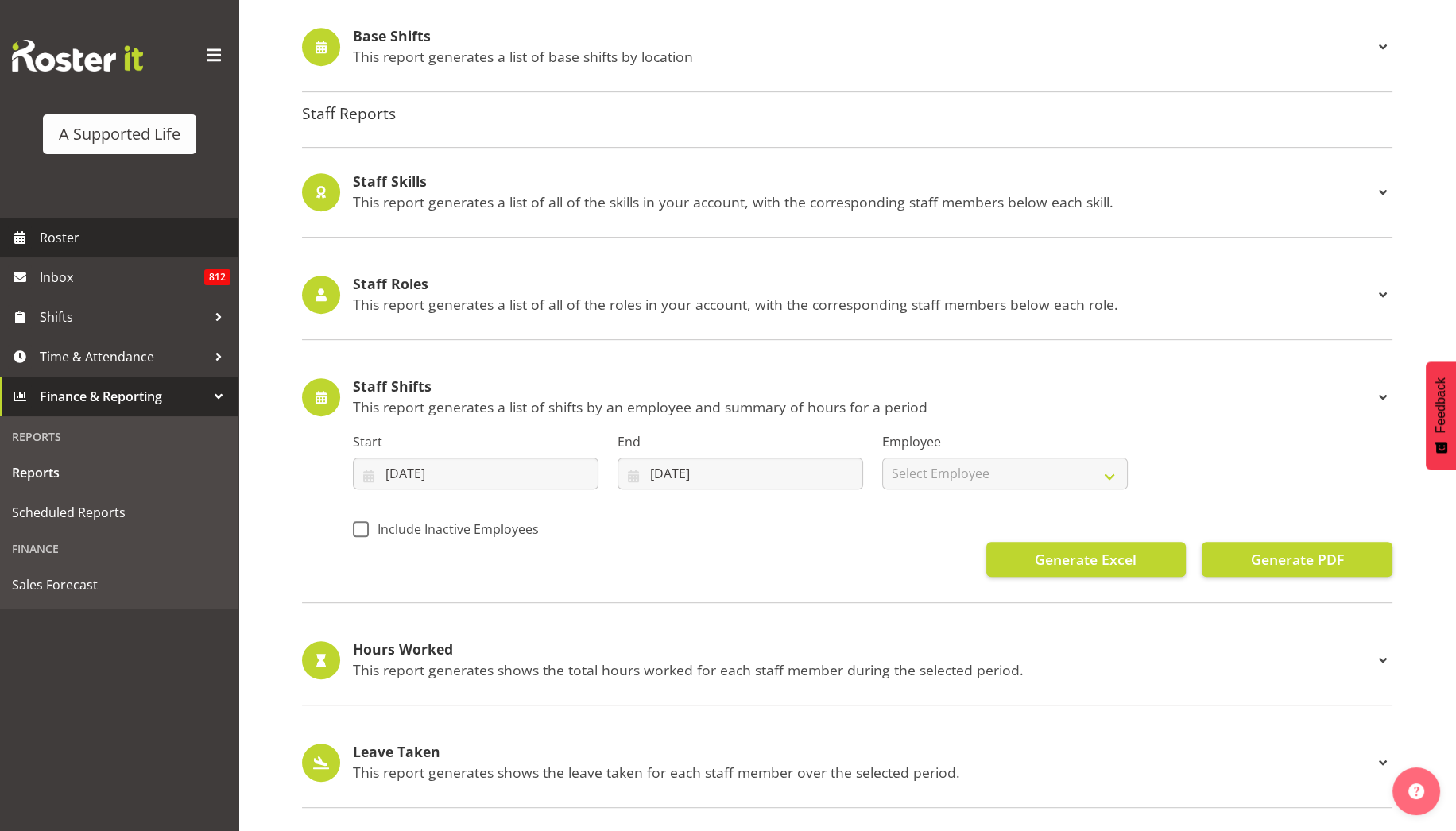
click at [58, 232] on span "Roster" at bounding box center [135, 237] width 190 height 24
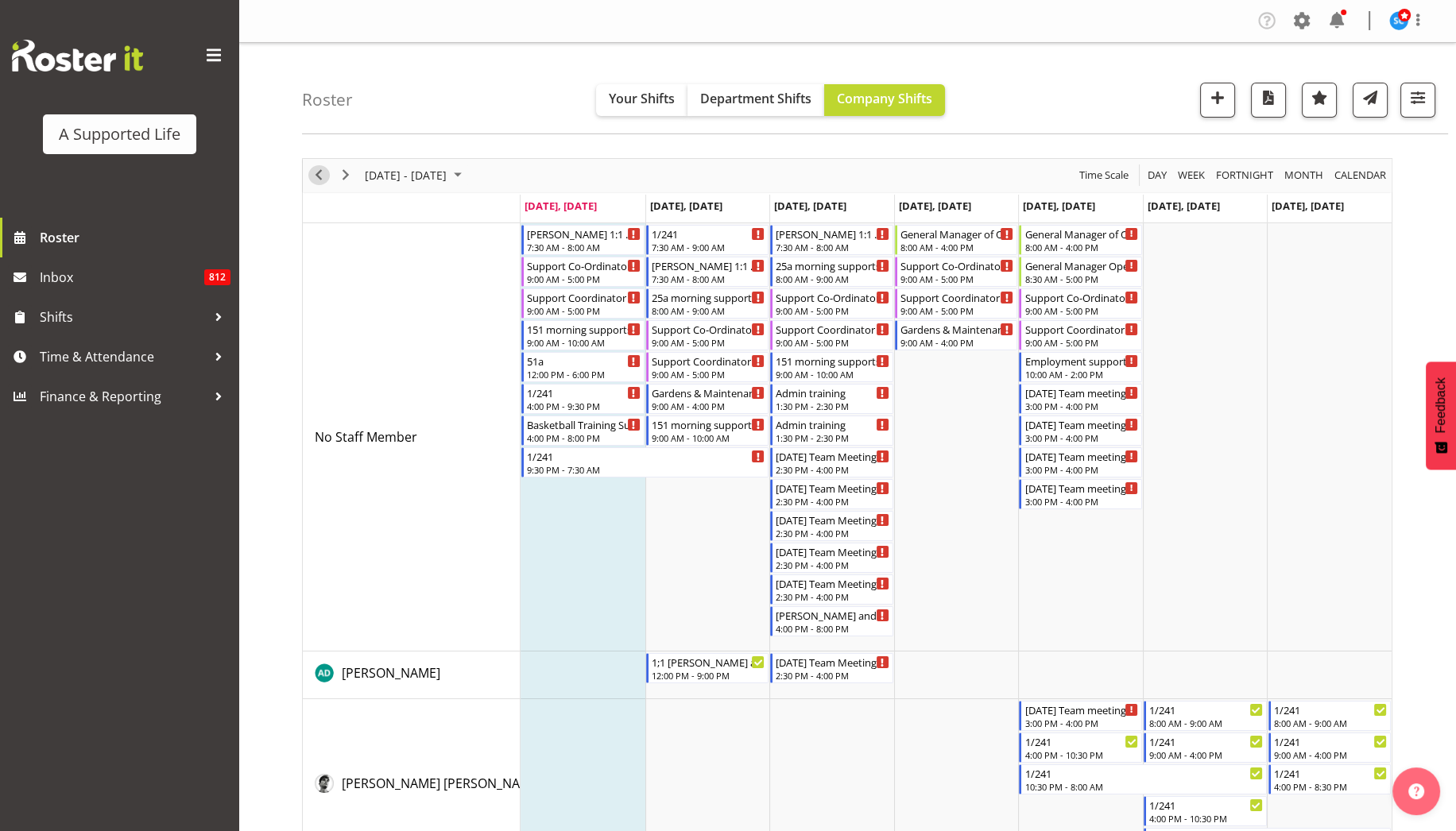
click at [313, 175] on span "Previous" at bounding box center [319, 174] width 19 height 20
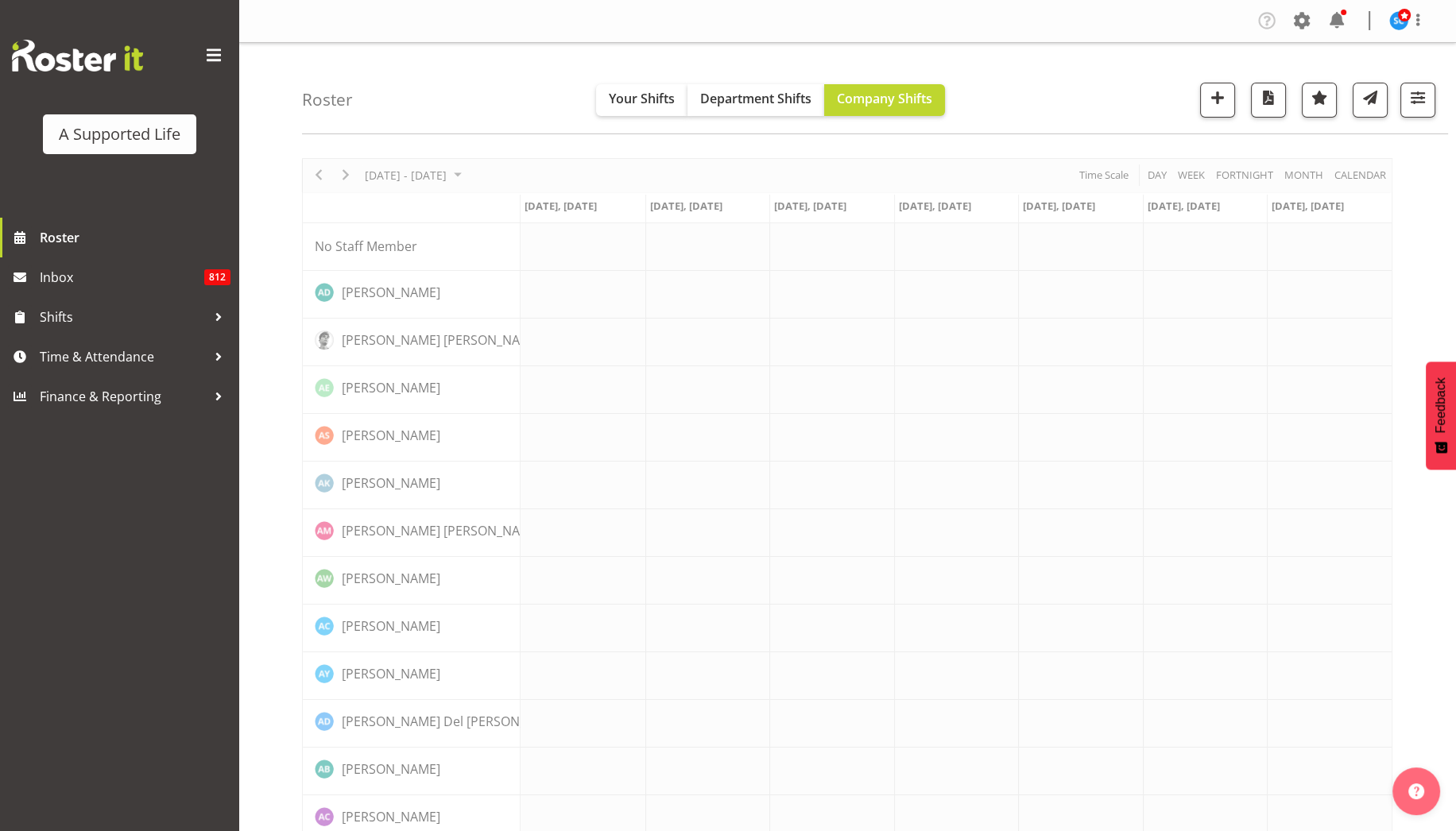
click at [213, 57] on span at bounding box center [214, 56] width 26 height 25
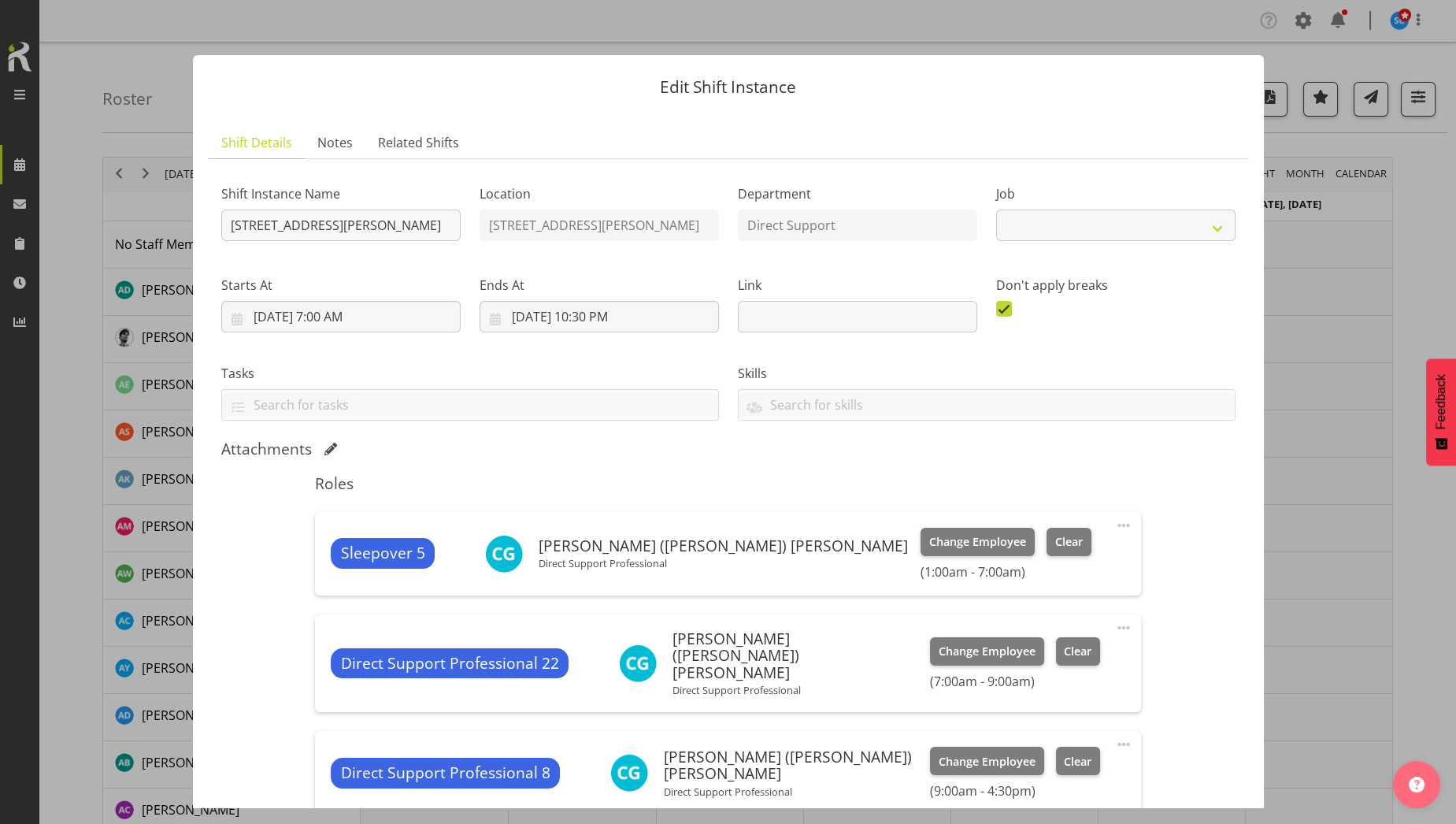
select select "4112"
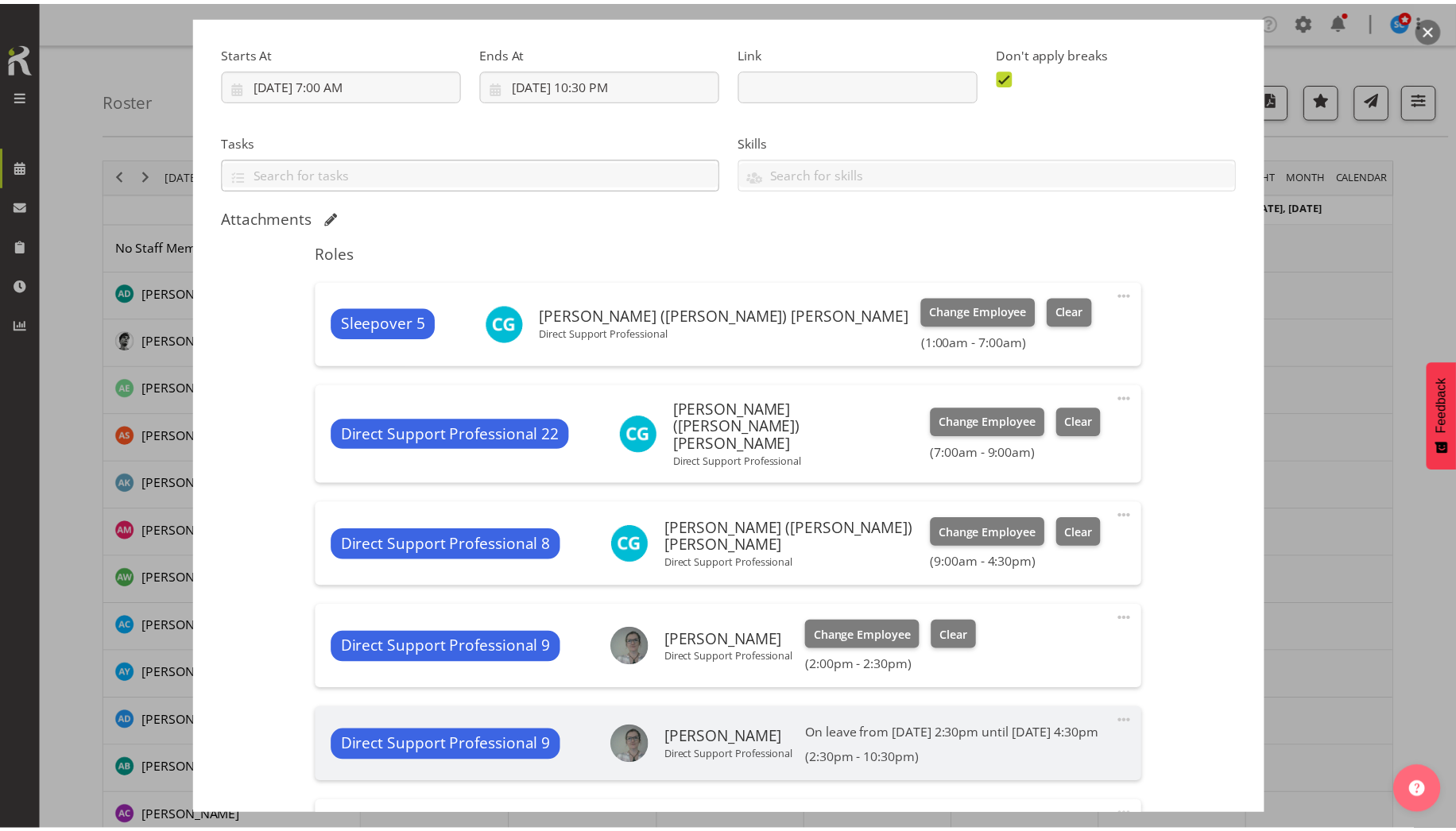
scroll to position [803, 0]
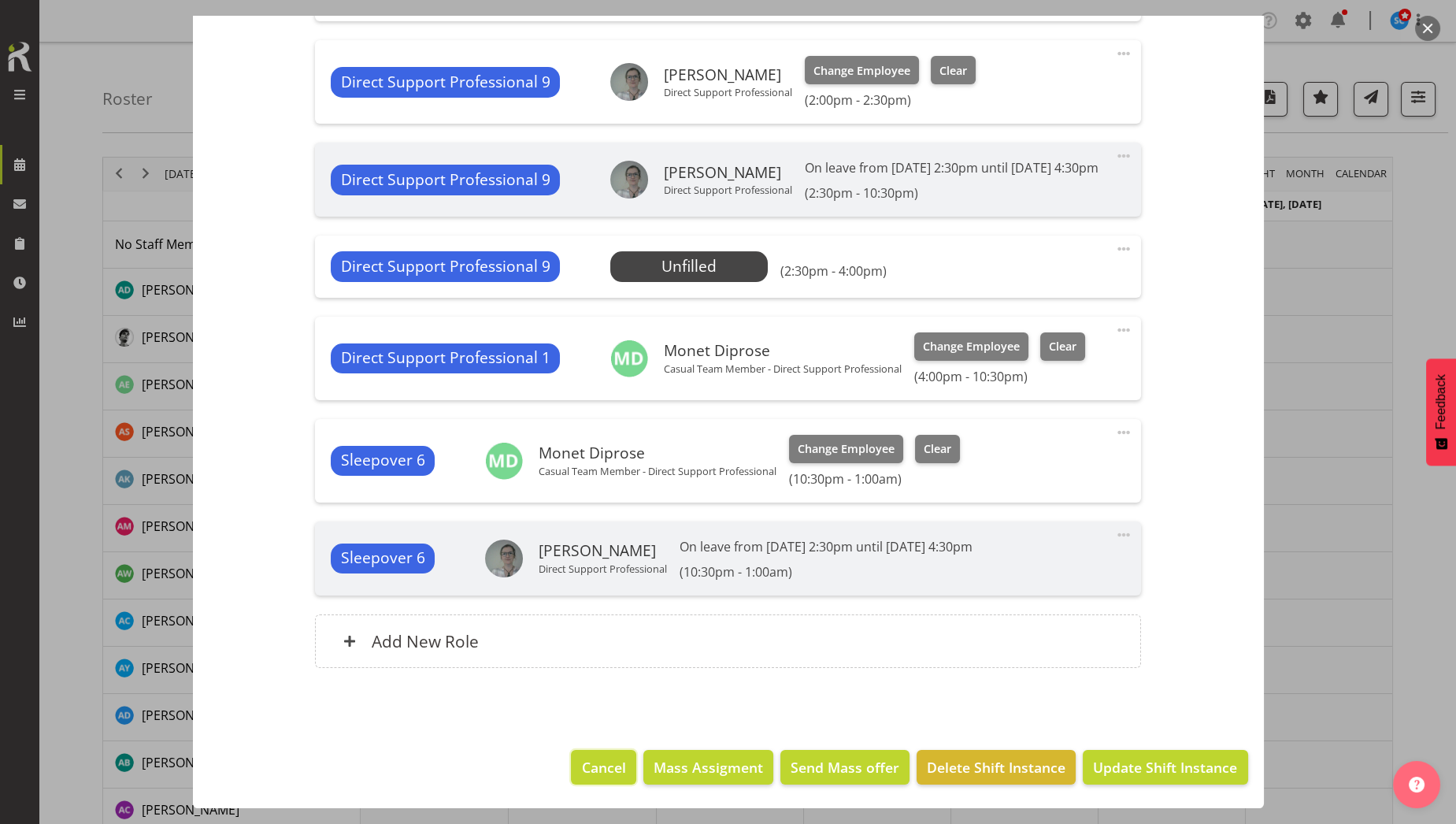
click at [571, 764] on button "Cancel" at bounding box center [603, 767] width 65 height 35
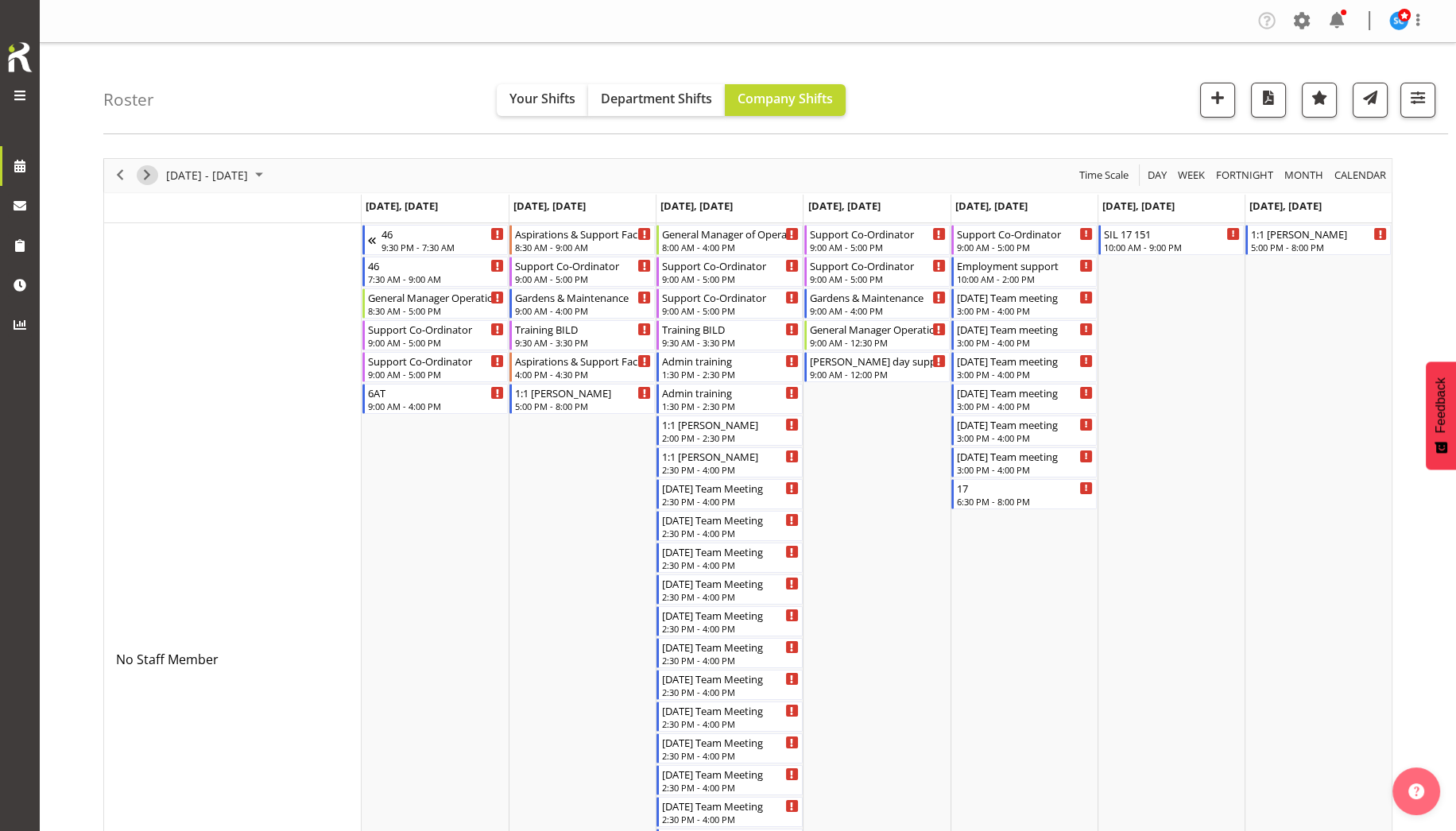
click at [147, 181] on span "Next" at bounding box center [147, 174] width 19 height 20
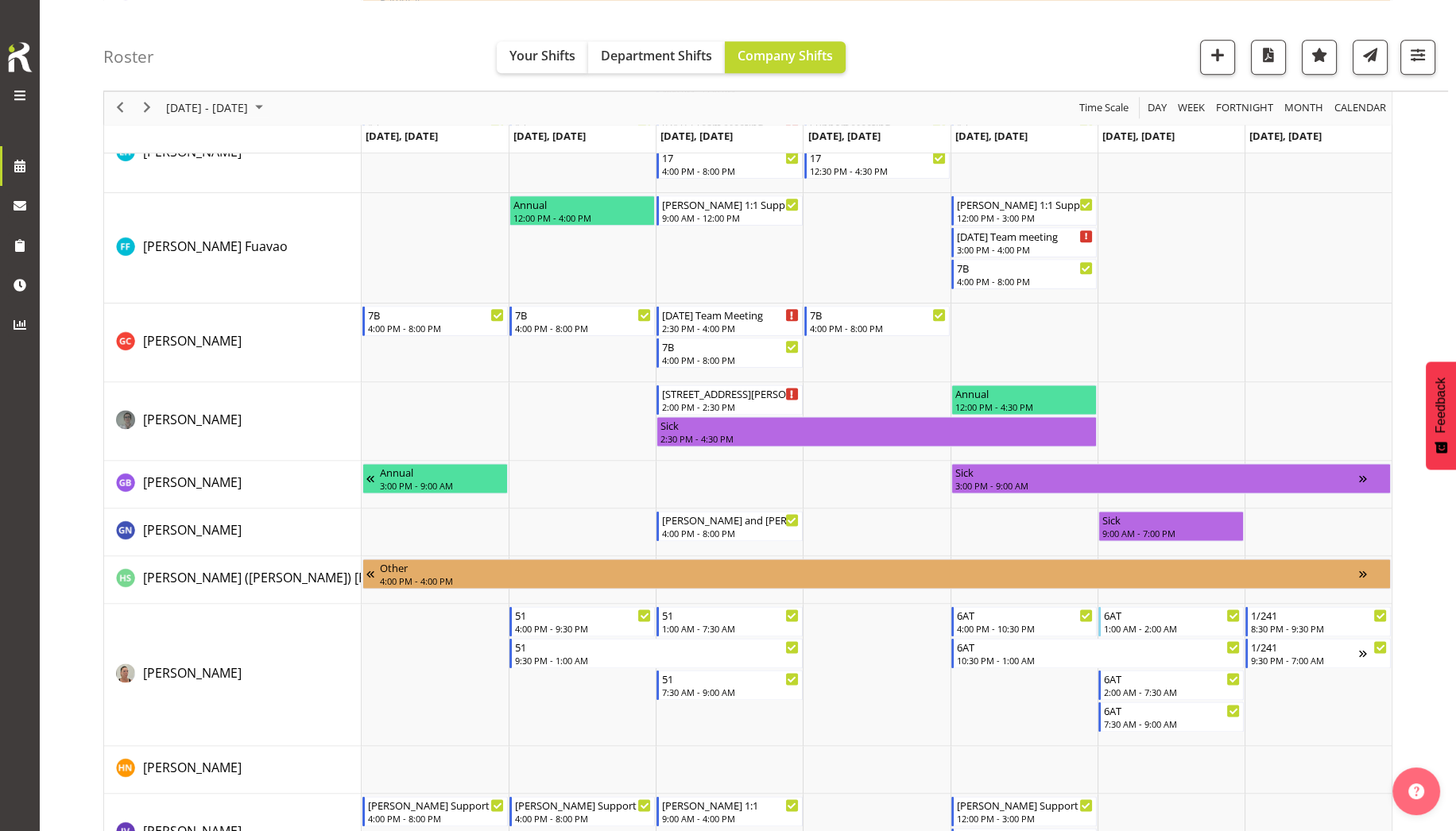
scroll to position [3300, 0]
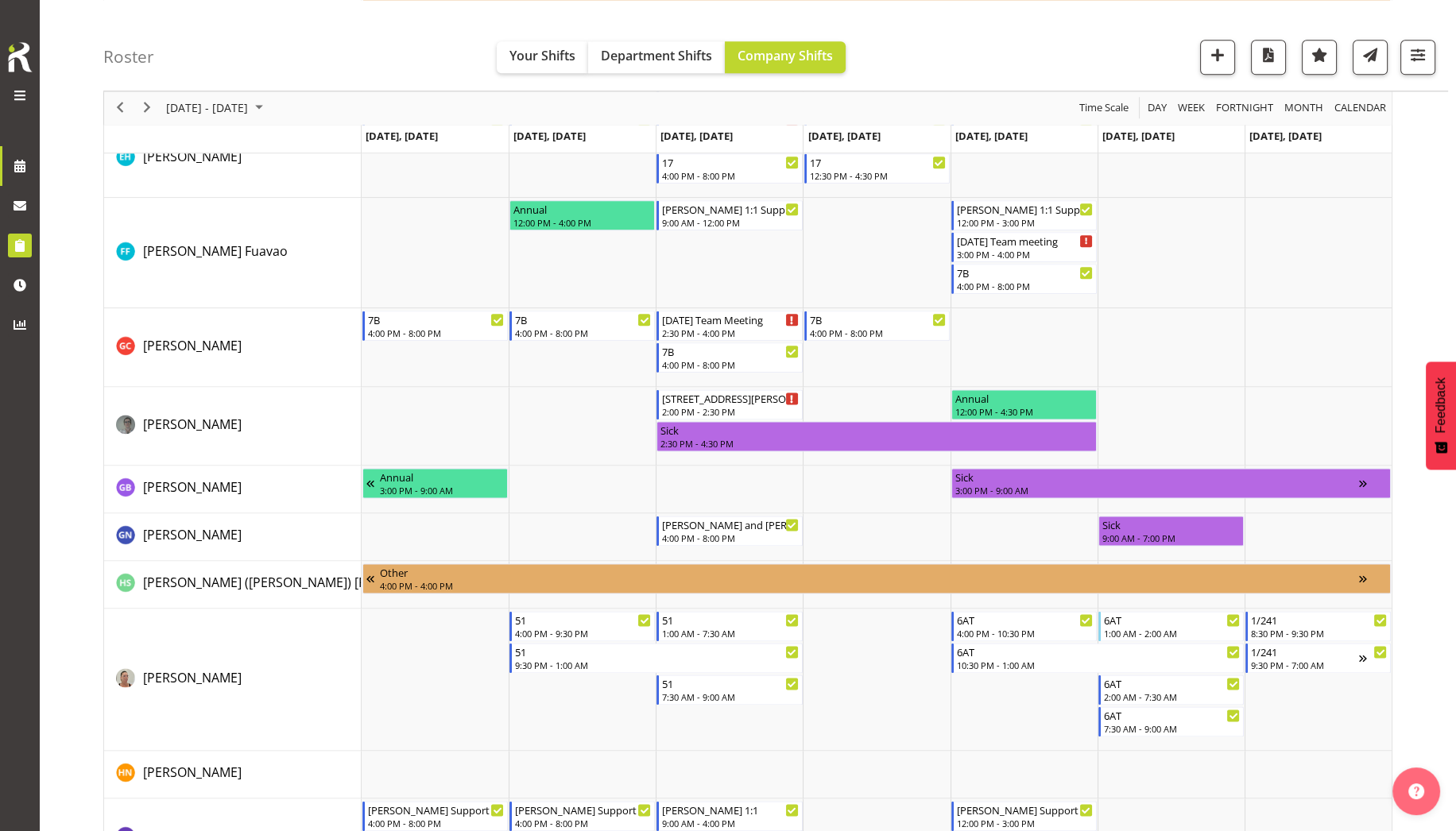
click at [0, 243] on link at bounding box center [20, 245] width 40 height 40
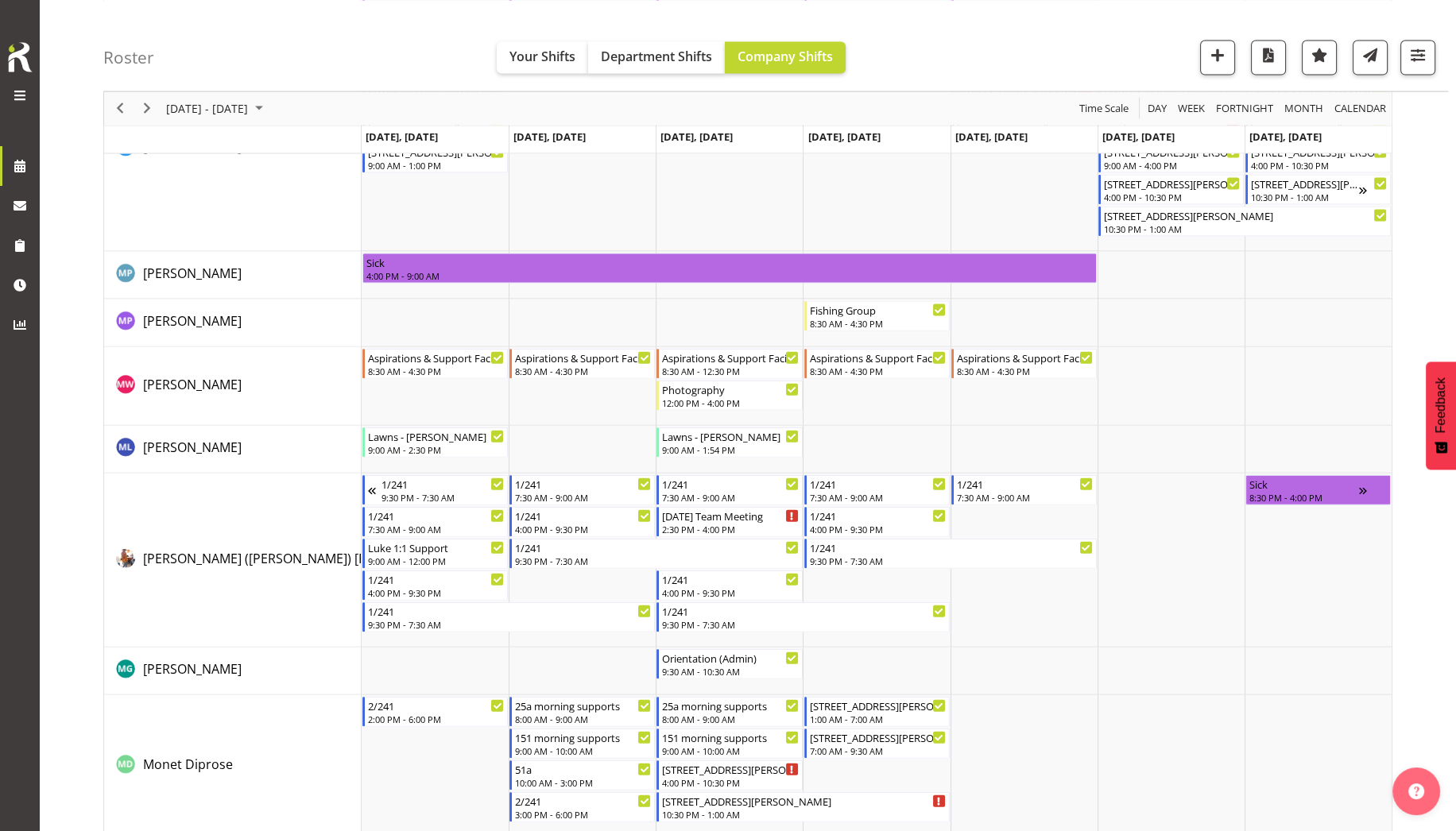
scroll to position [5827, 0]
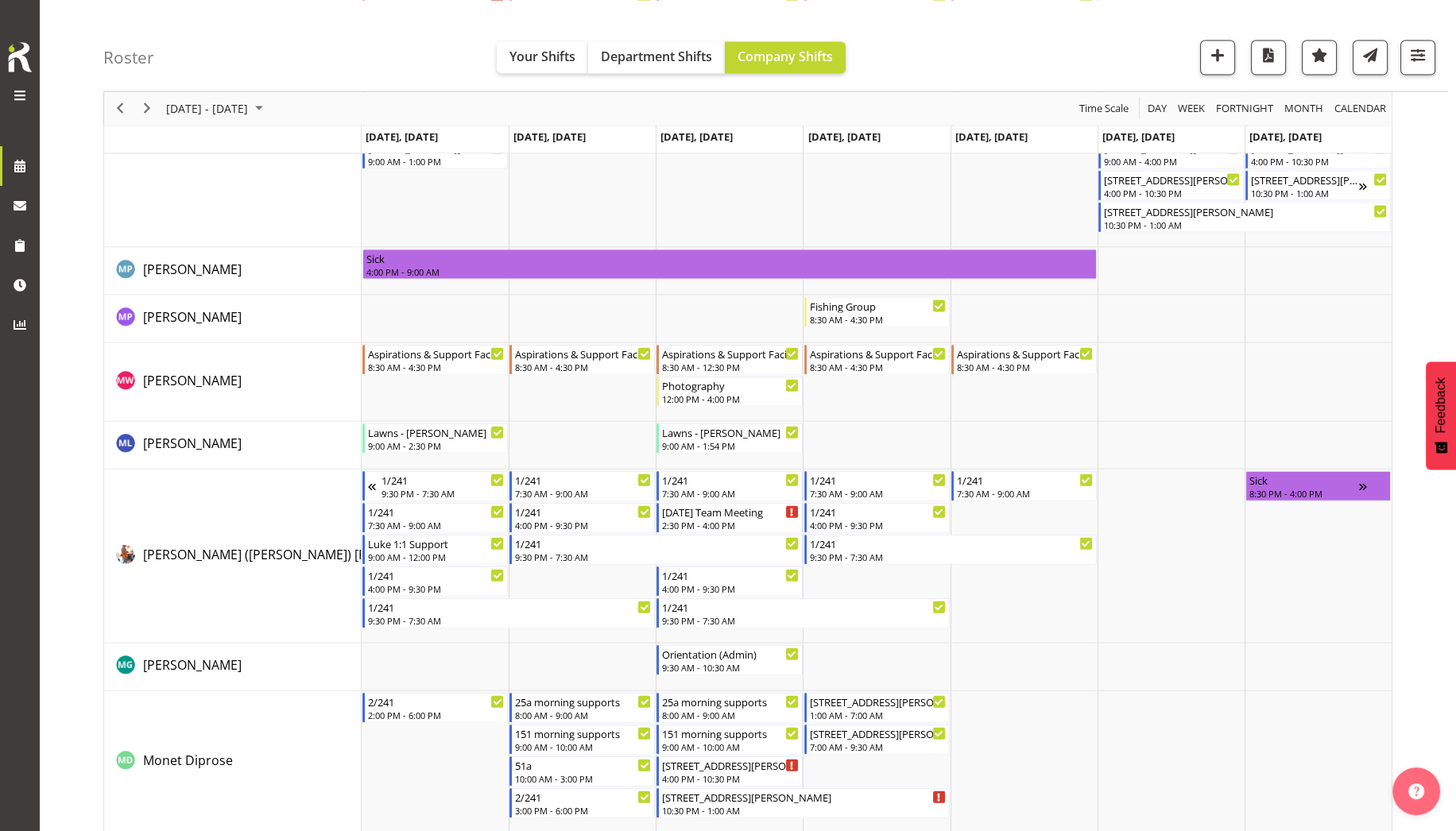
click at [1384, 89] on div "Roster Your Shifts Department Shifts Company Shifts All Locations Clear [STREET…" at bounding box center [775, 45] width 1344 height 92
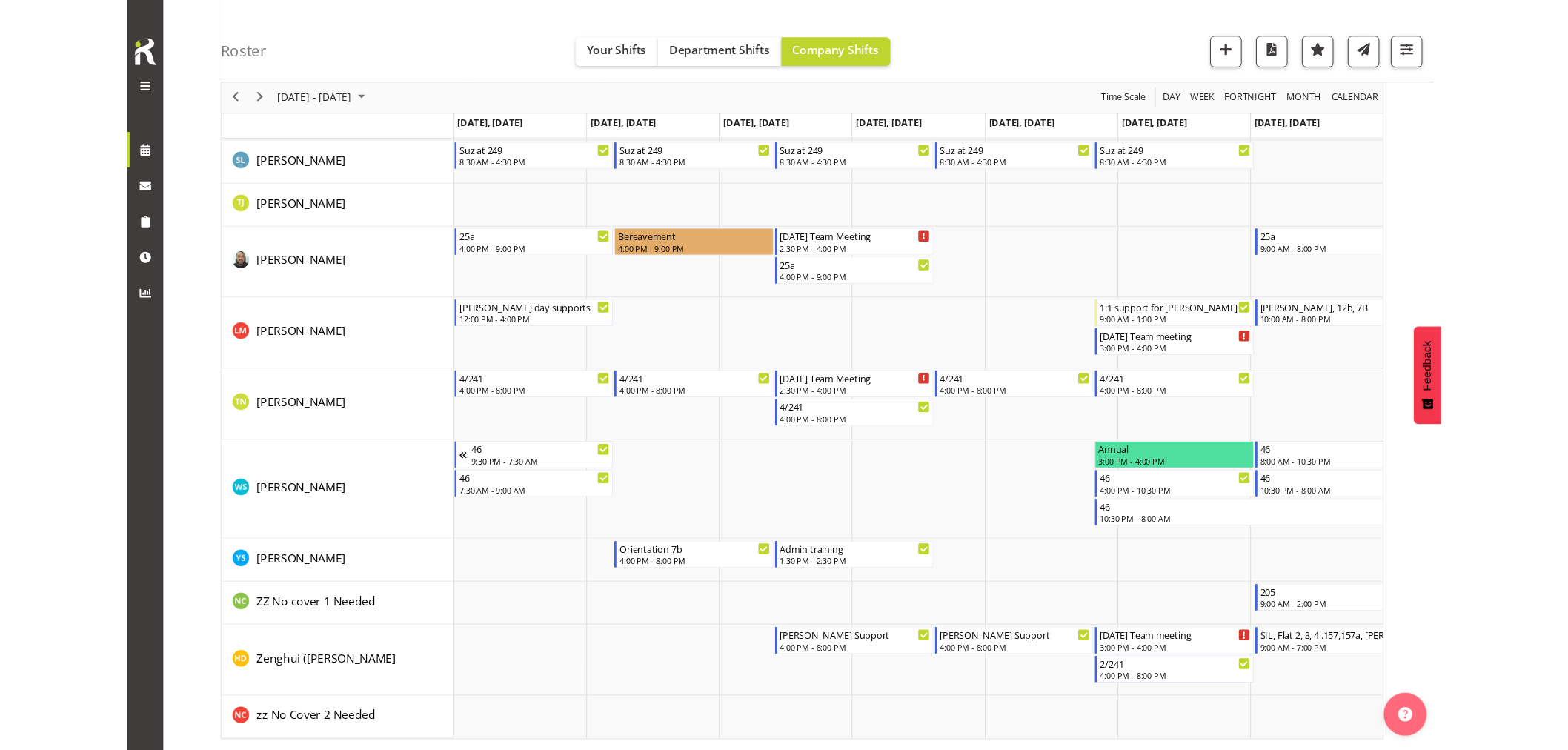
scroll to position [7780, 0]
